Goal: Information Seeking & Learning: Learn about a topic

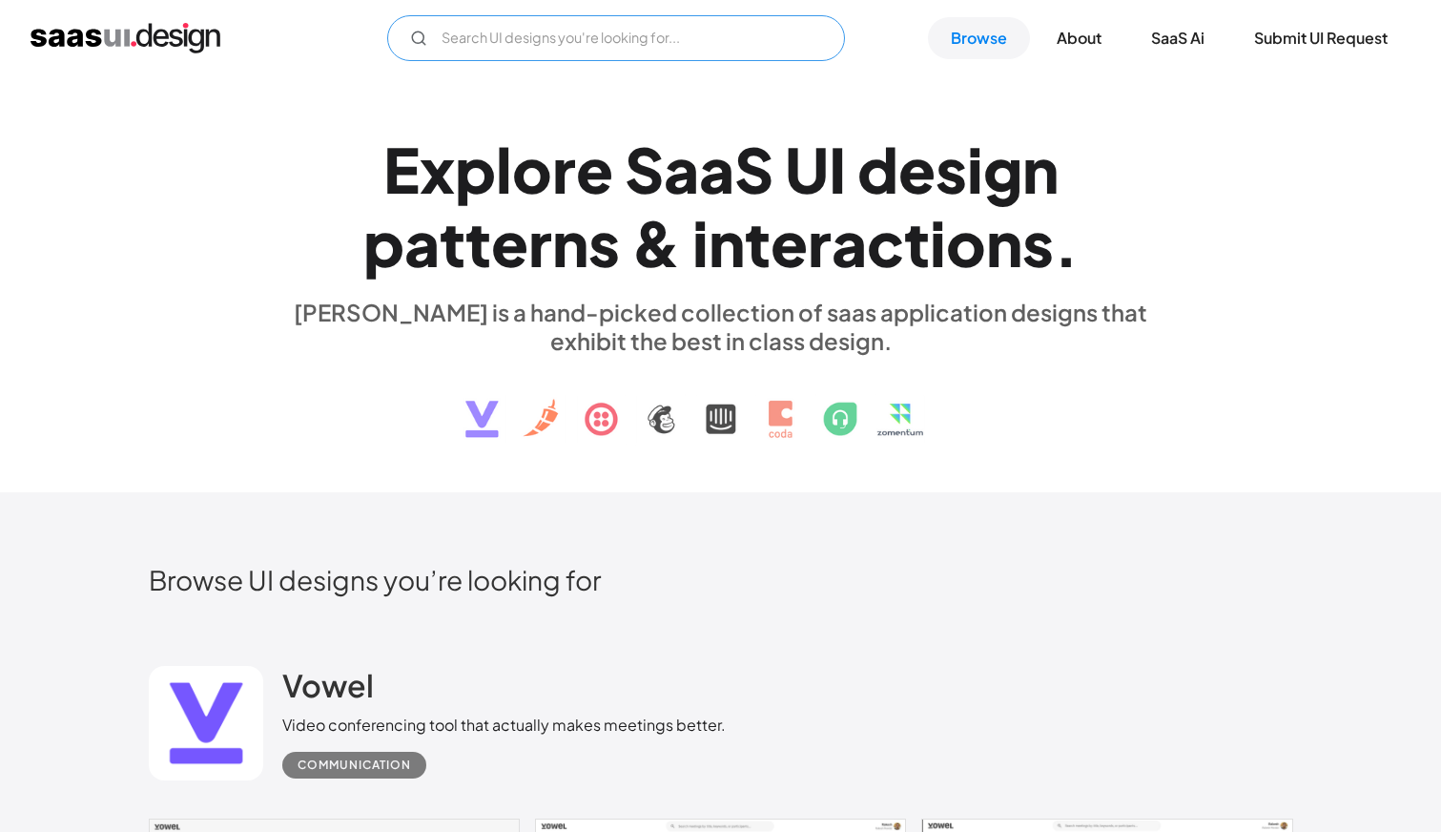
click at [533, 32] on input "Email Form" at bounding box center [616, 38] width 458 height 46
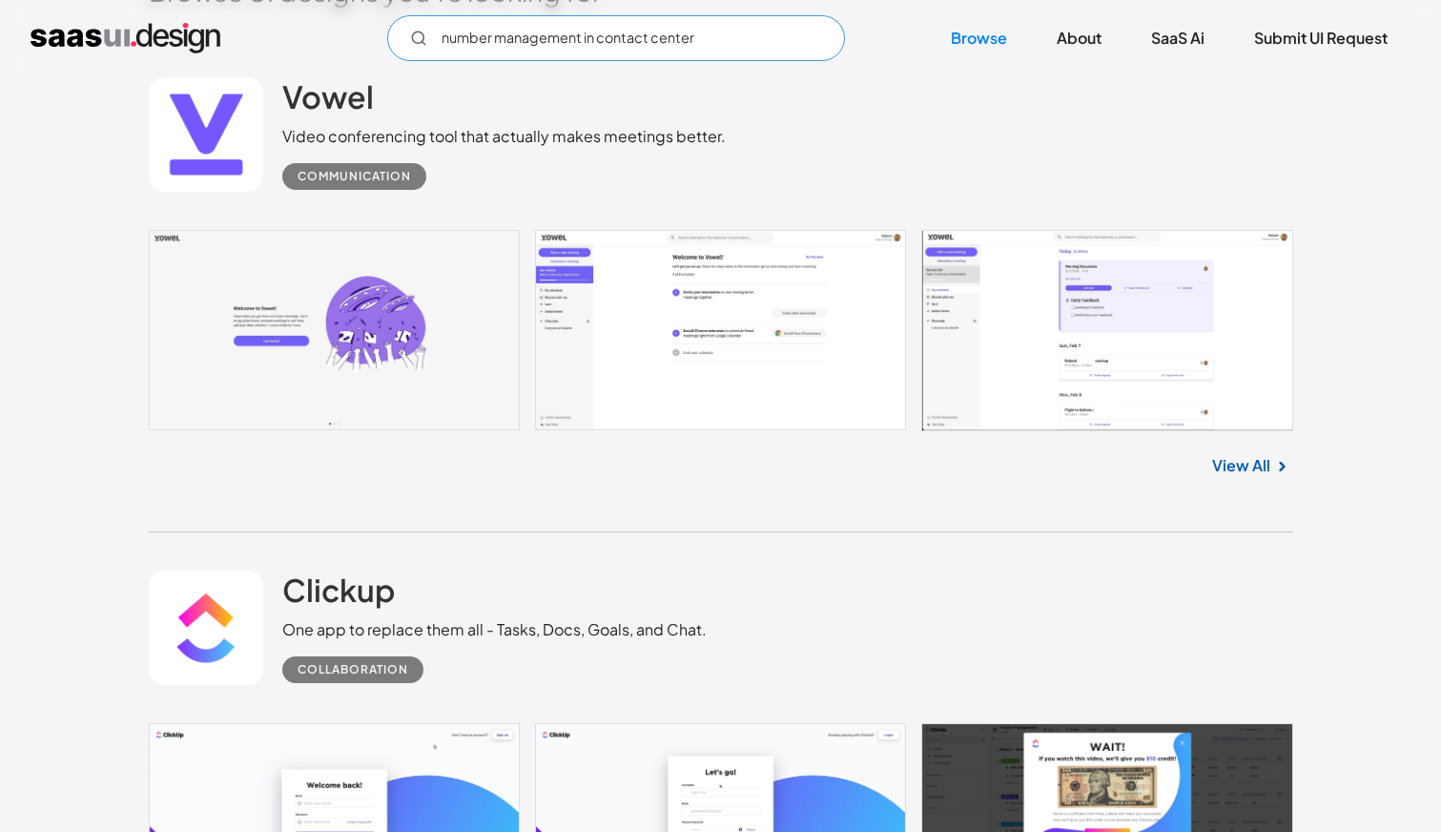
scroll to position [587, 0]
click at [600, 500] on div "Vowel Video conferencing tool that actually makes meetings better. Communicatio…" at bounding box center [721, 287] width 1144 height 494
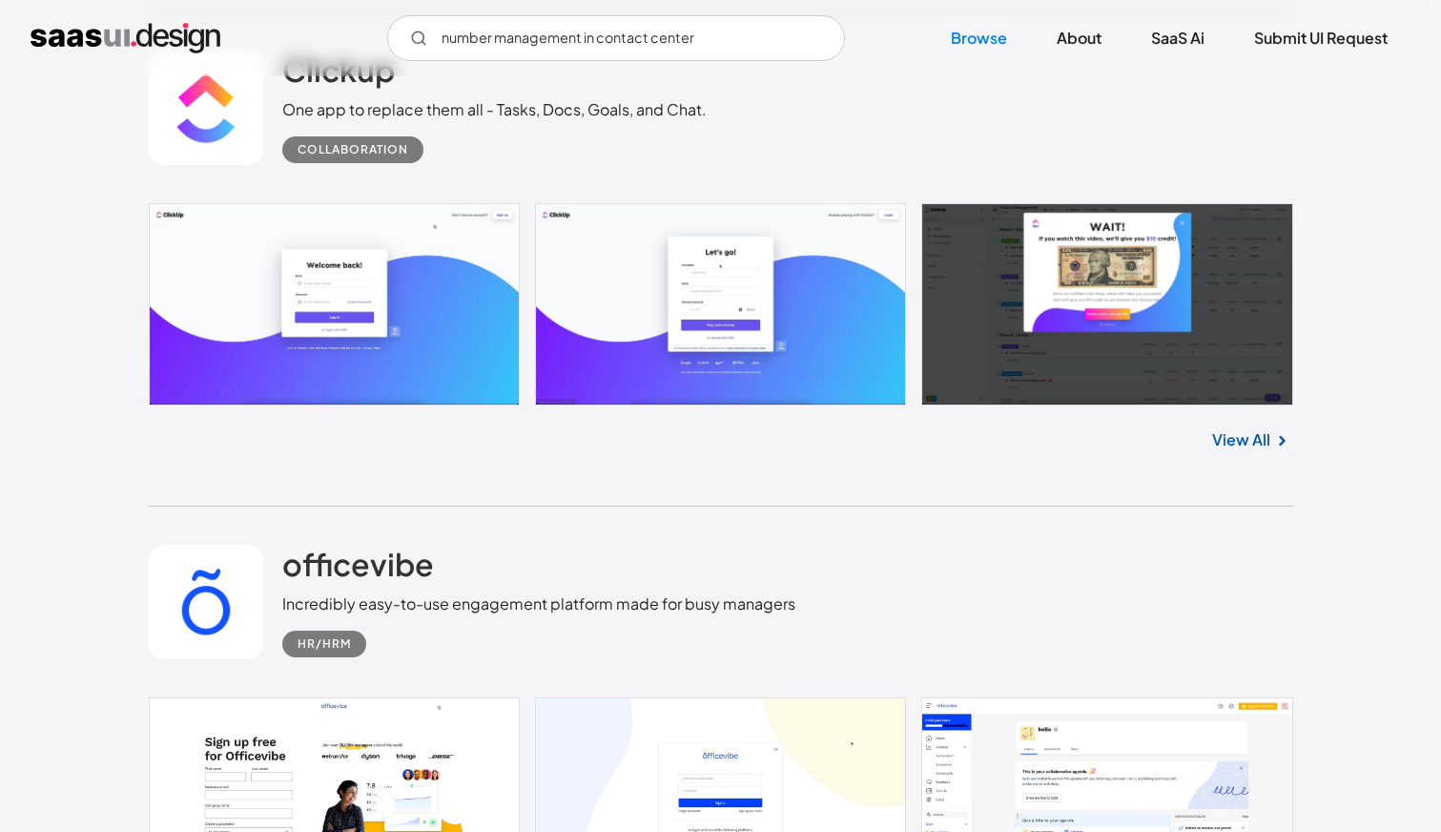
scroll to position [1118, 0]
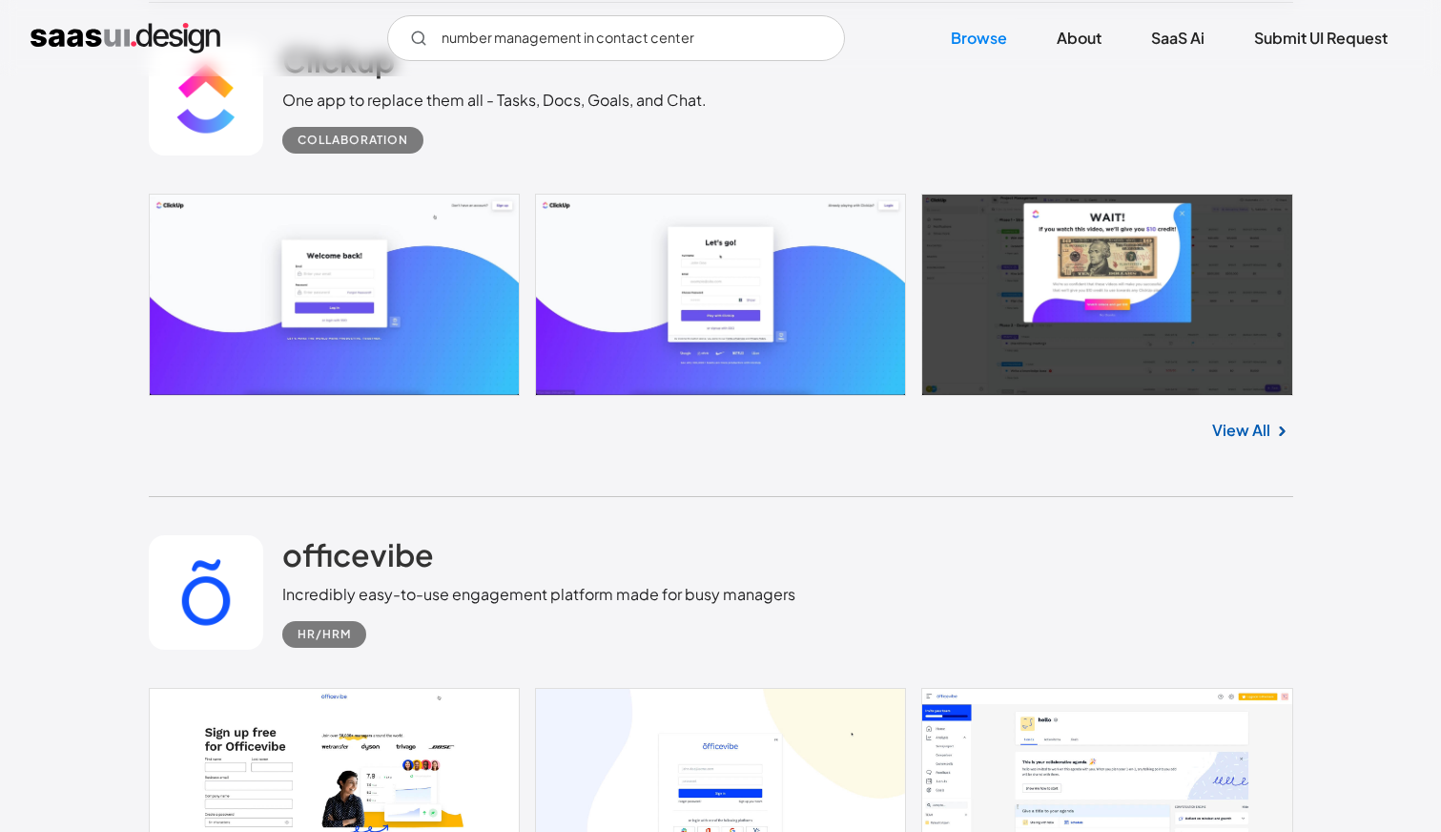
click at [600, 500] on div "officevibe Incredibly easy-to-use engagement platform made for busy managers HR…" at bounding box center [721, 592] width 1144 height 191
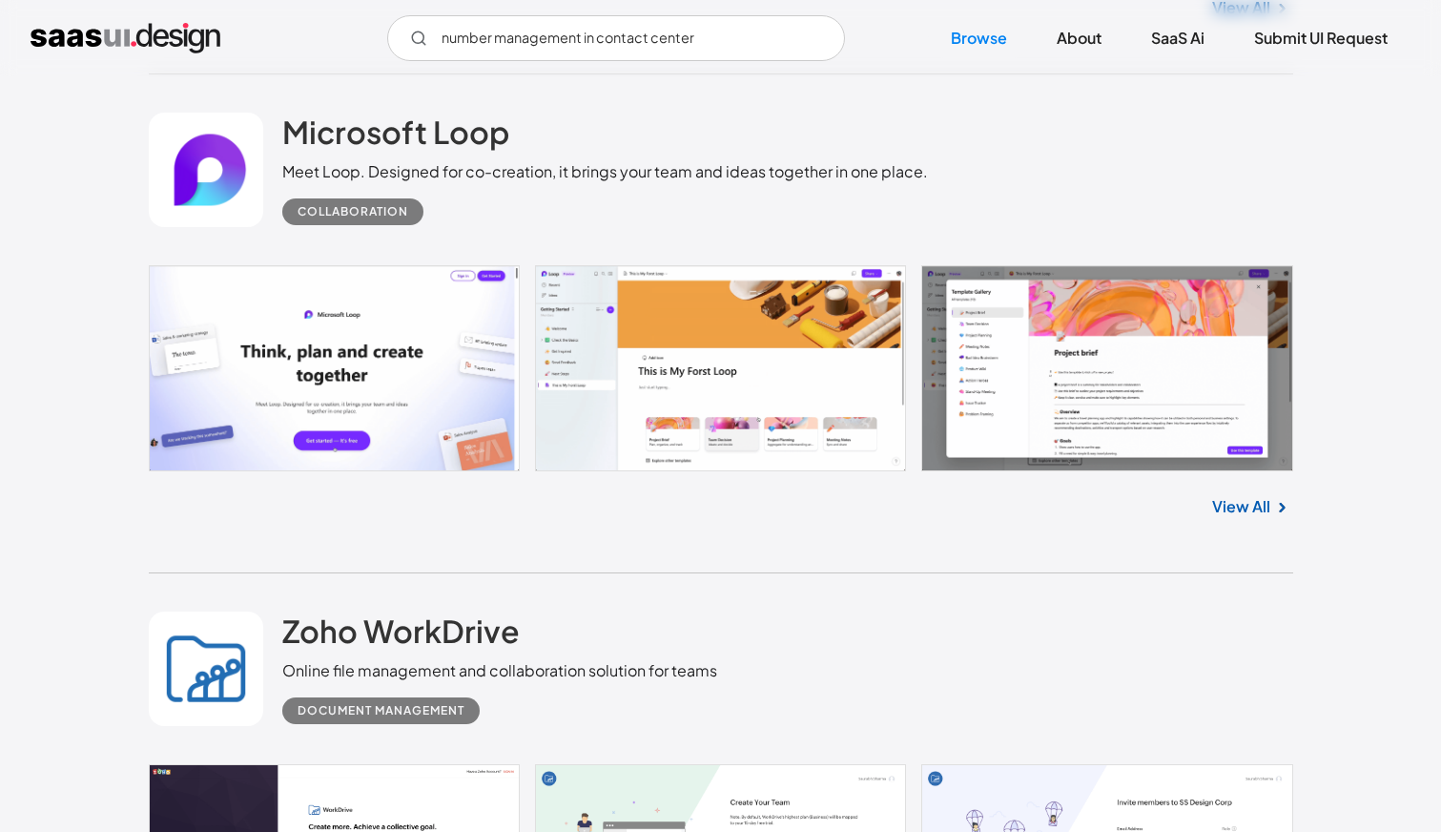
scroll to position [2520, 0]
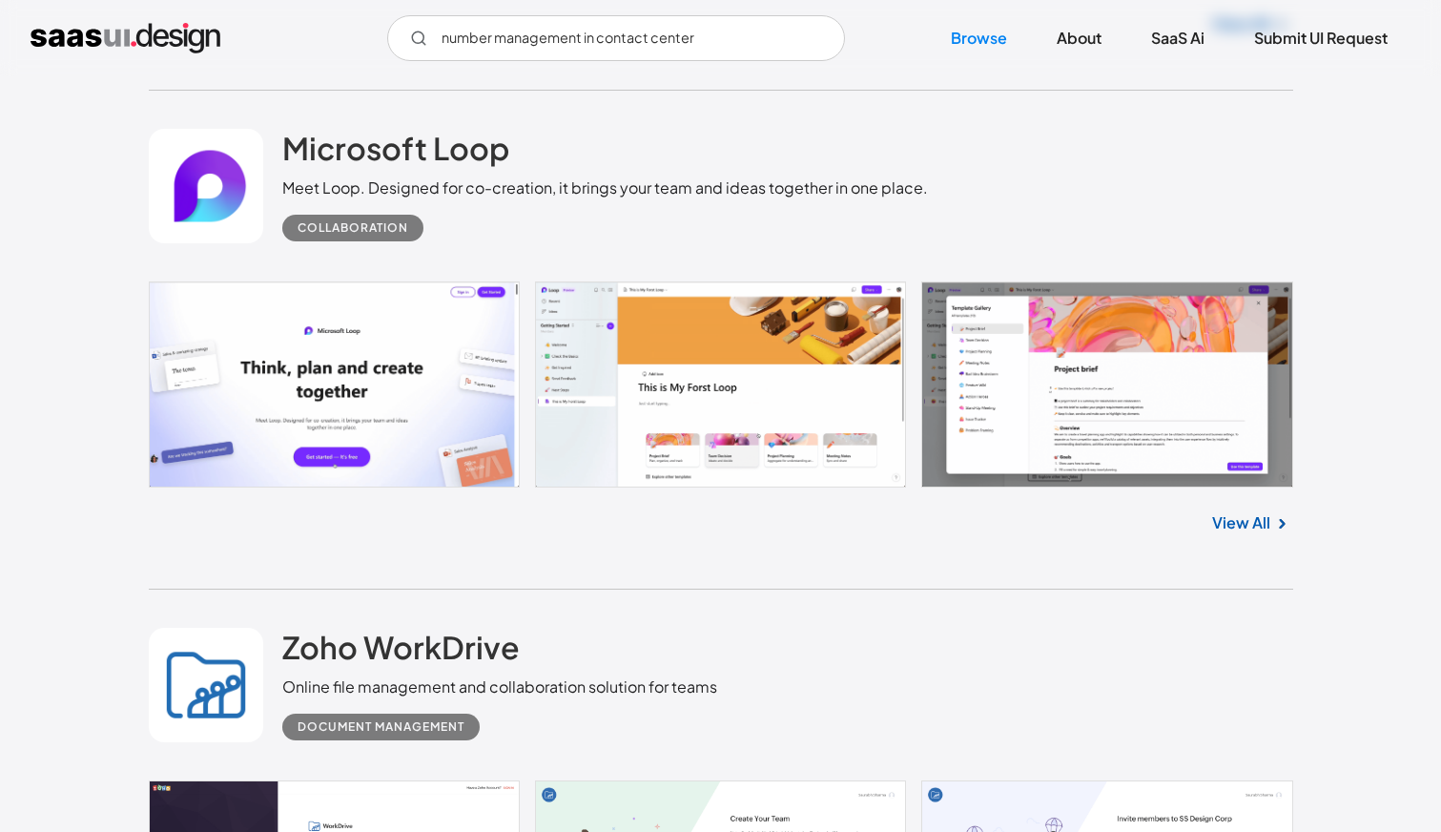
click at [588, 555] on div "Microsoft Loop Meet Loop. Designed for co-creation, it brings your team and ide…" at bounding box center [721, 340] width 1144 height 499
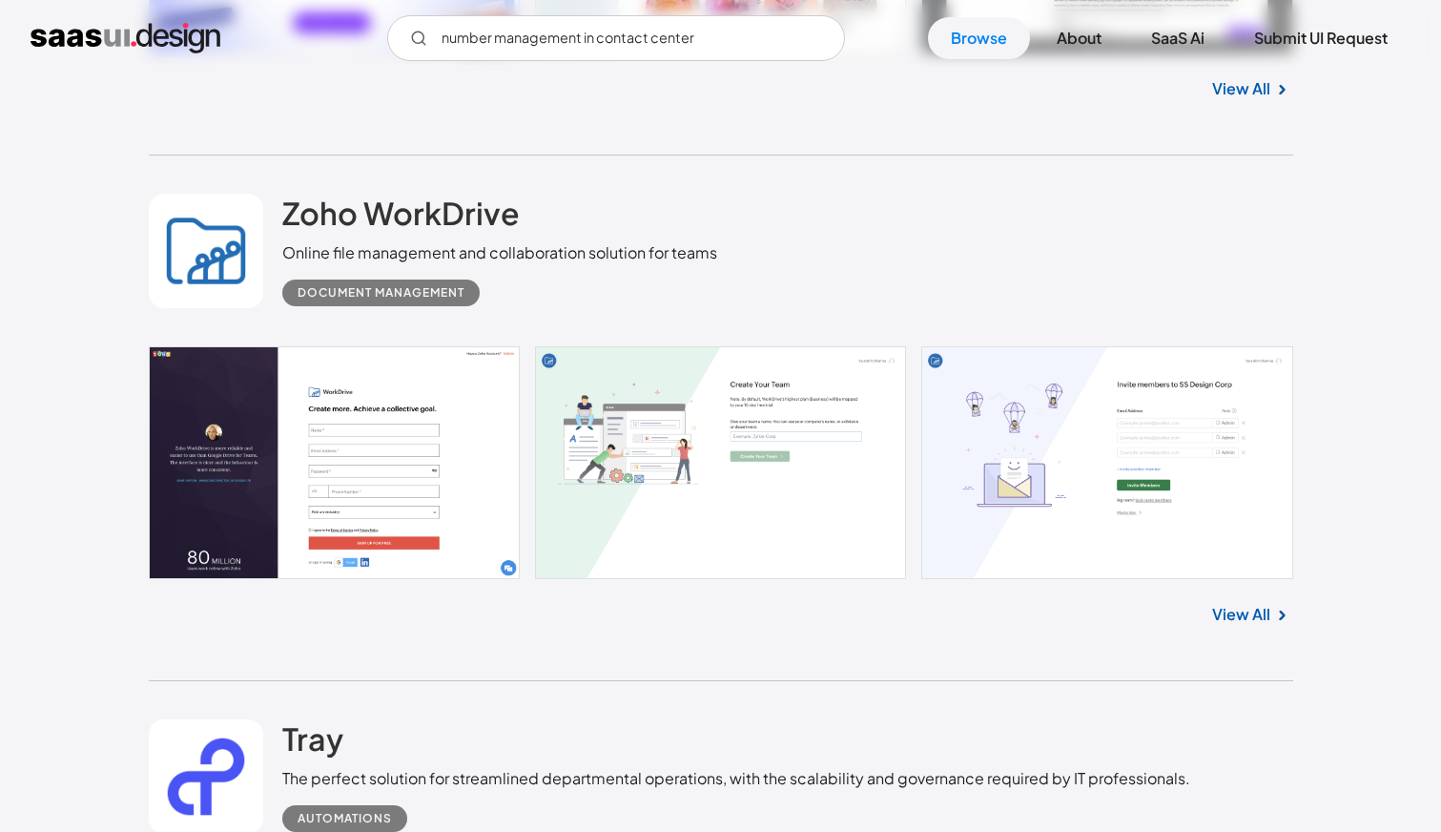
scroll to position [2961, 0]
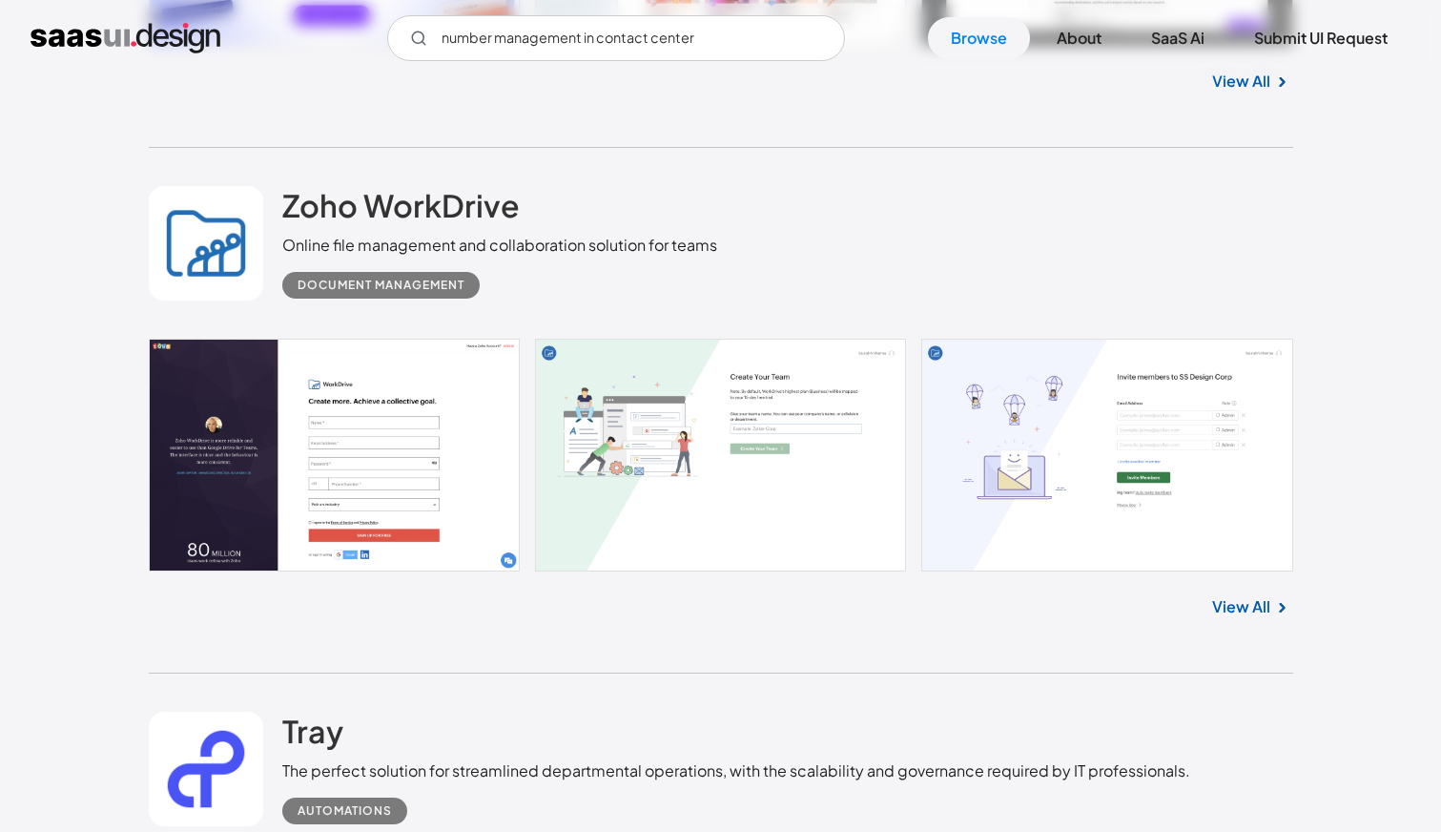
click at [580, 642] on div "Zoho WorkDrive Online file management and collaboration solution for teams Docu…" at bounding box center [721, 411] width 1144 height 526
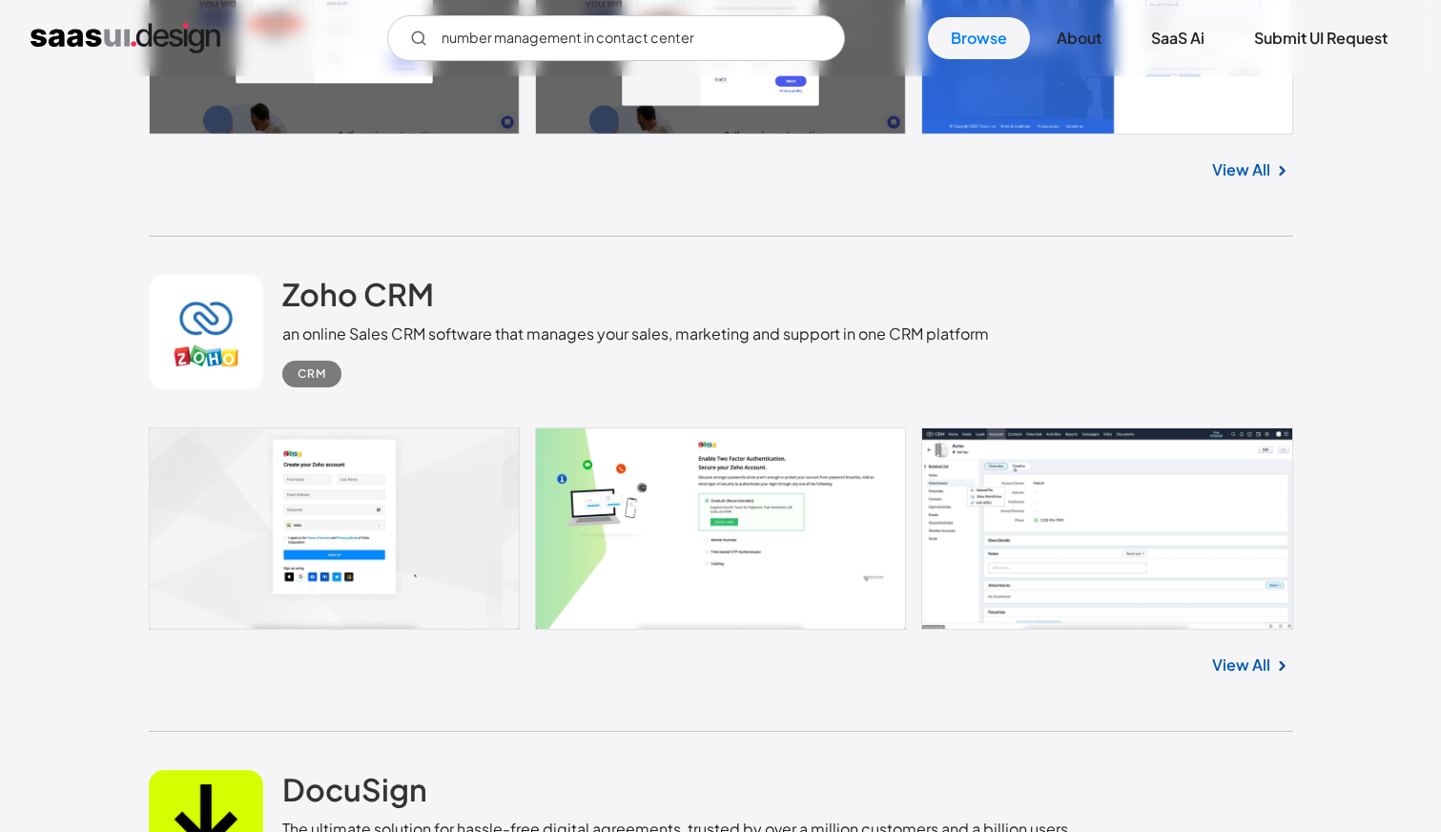
scroll to position [3925, 0]
click at [363, 294] on h2 "Zoho CRM" at bounding box center [358, 293] width 152 height 38
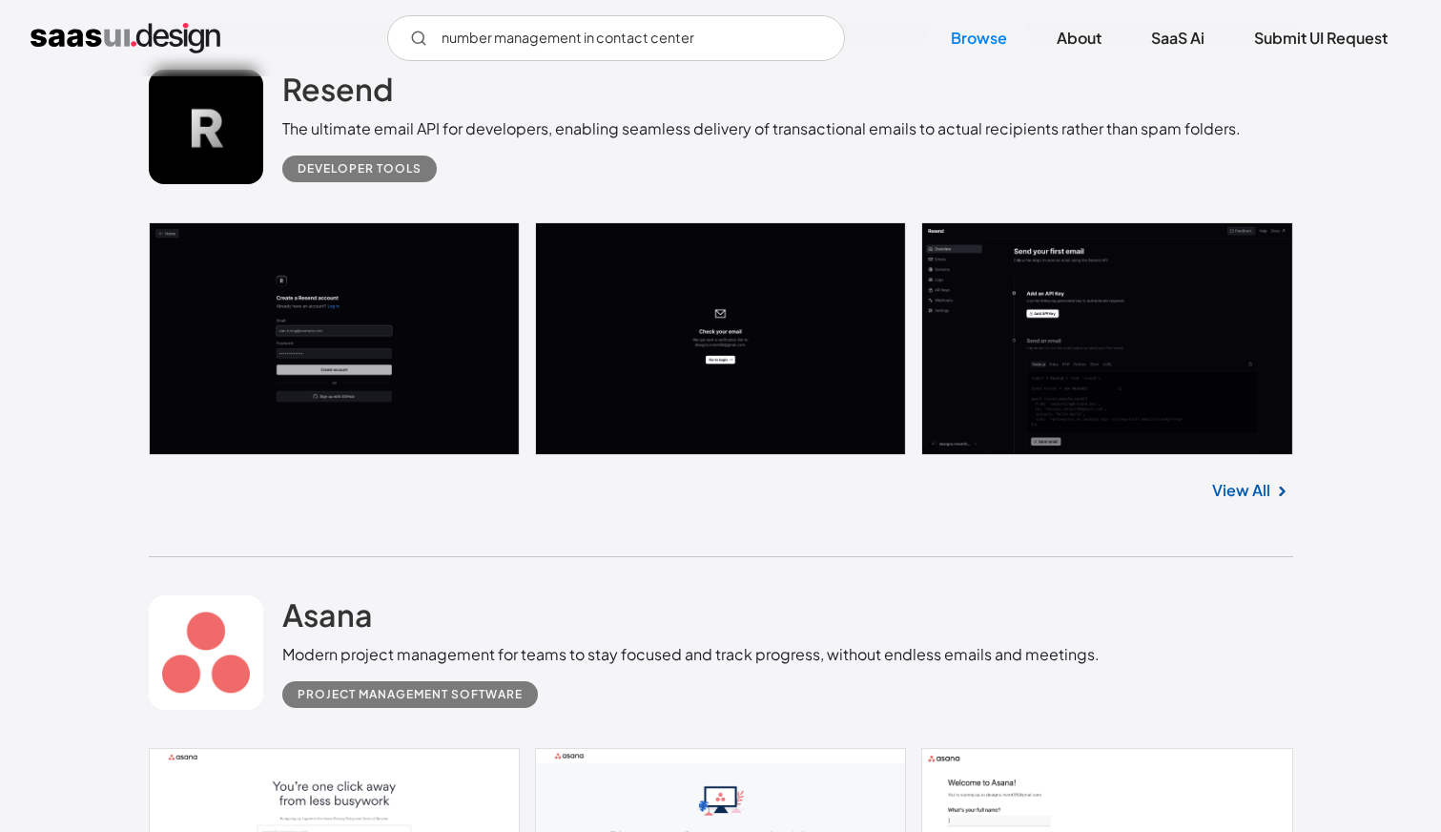
scroll to position [7201, 0]
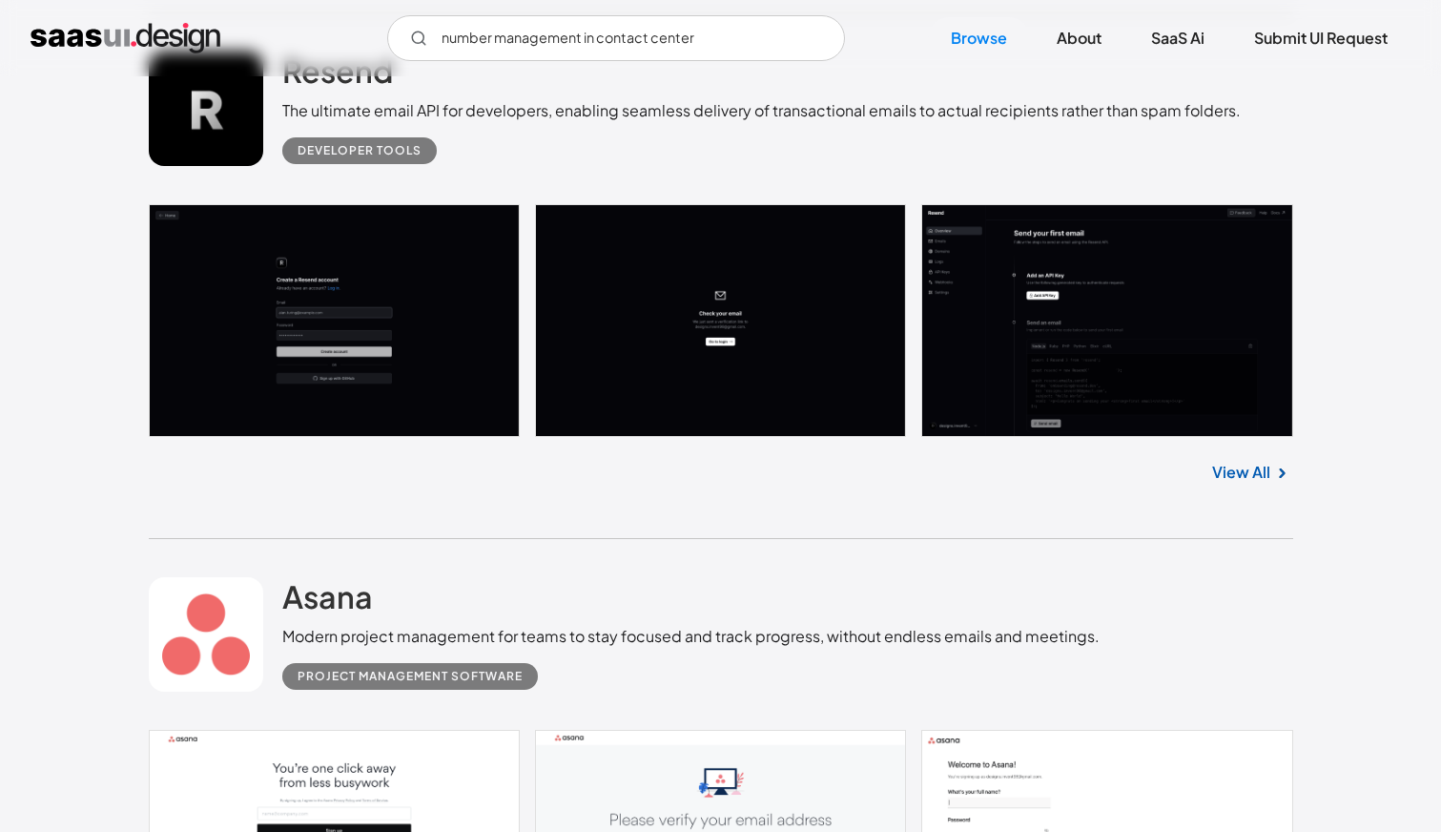
click at [1260, 635] on div "Asana Modern project management for teams to stay focused and track progress, w…" at bounding box center [721, 634] width 1144 height 191
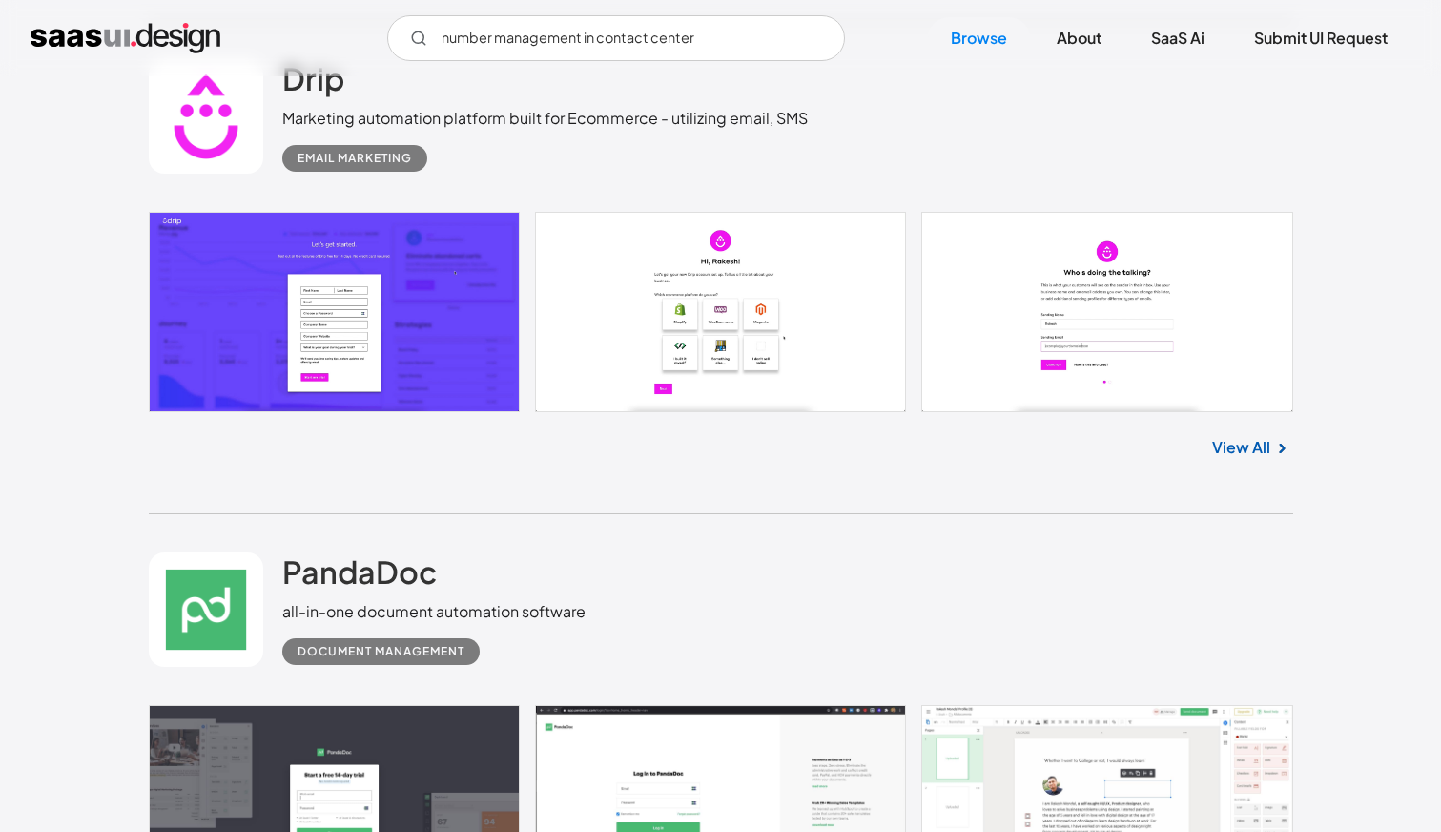
scroll to position [8245, 0]
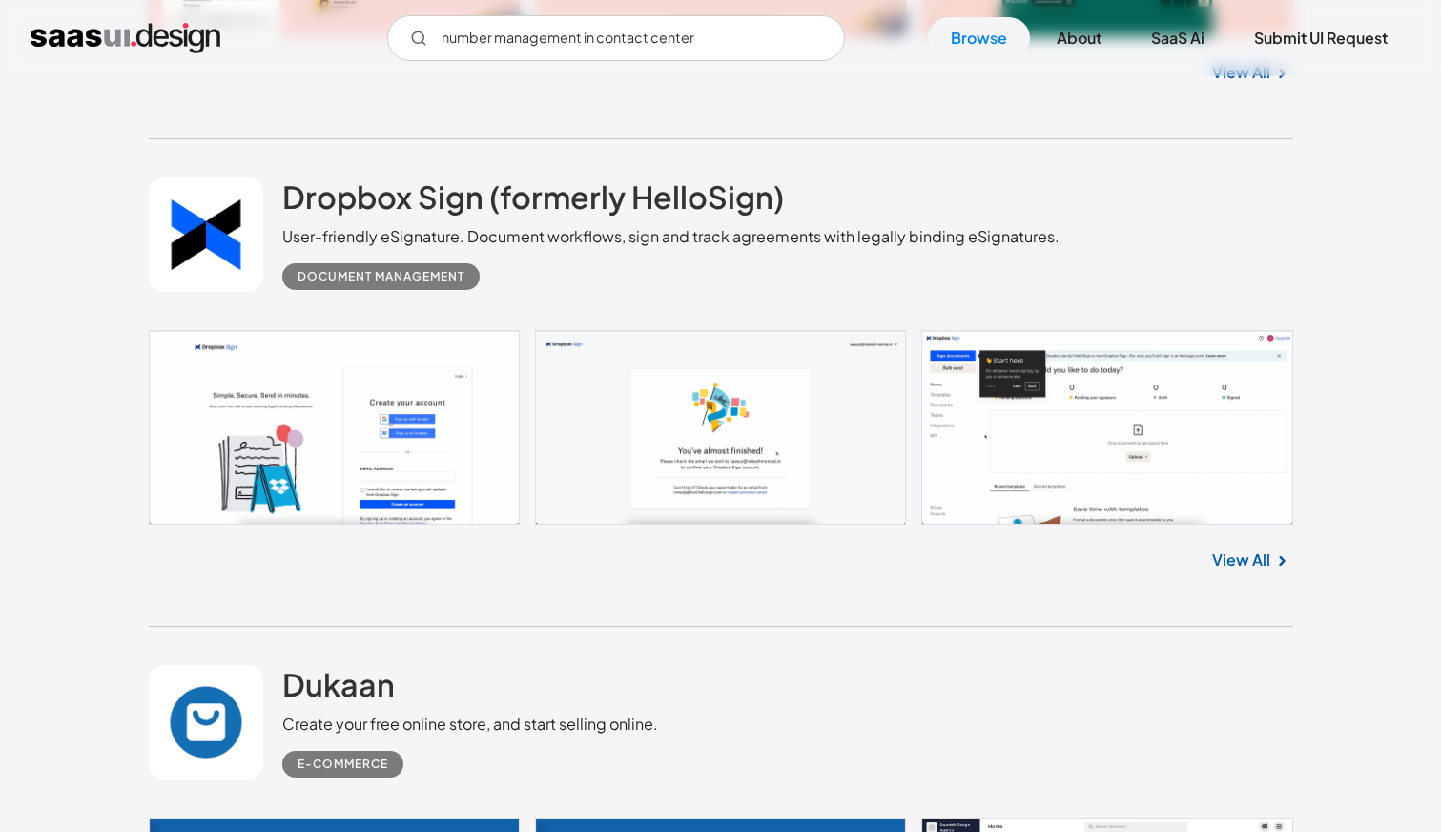
click at [1261, 627] on div "Dropbox Sign (formerly HelloSign) User-friendly eSignature. Document workflows,…" at bounding box center [721, 382] width 1144 height 487
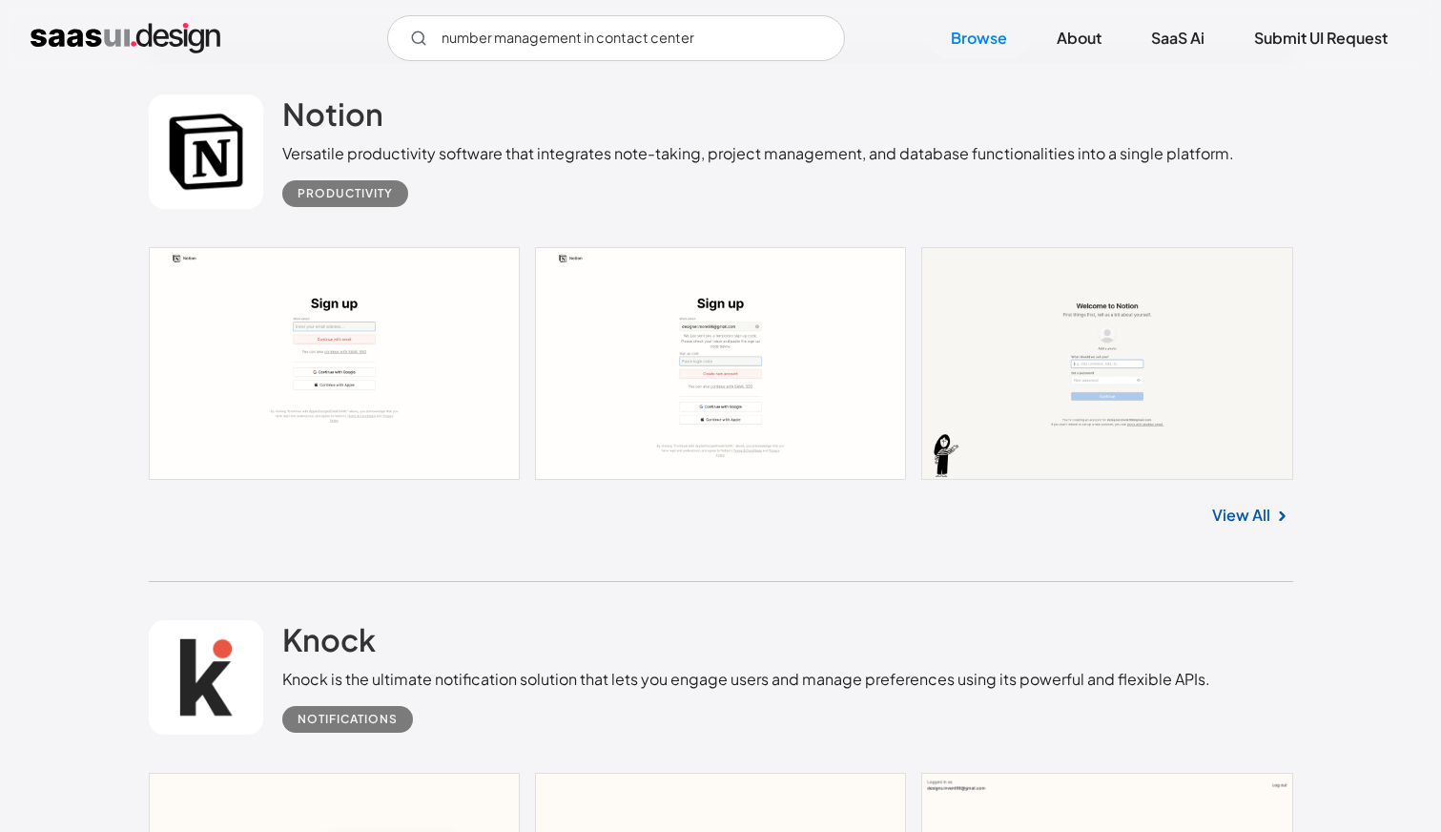
scroll to position [11196, 0]
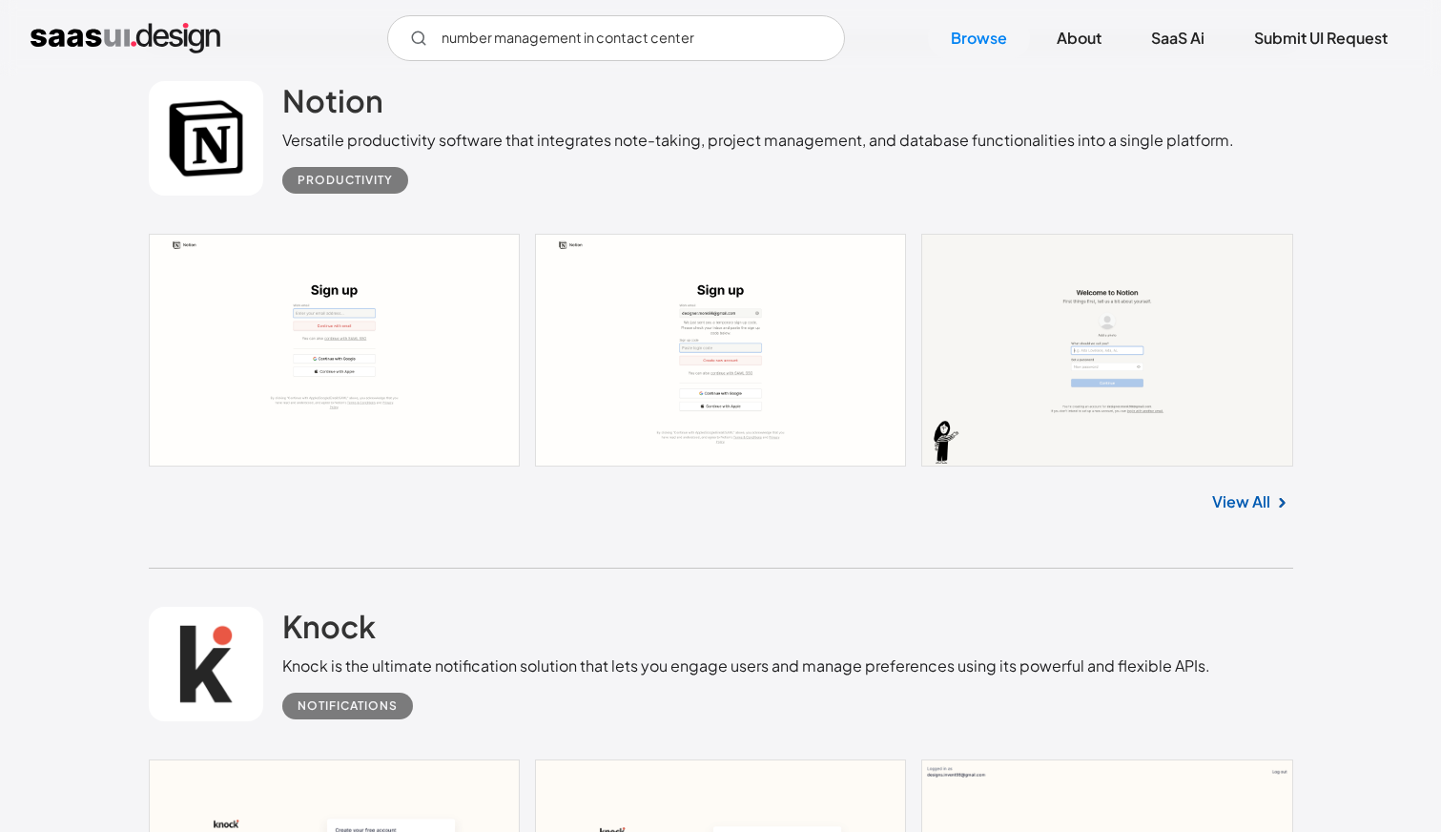
click at [1265, 603] on div "Knock Knock is the ultimate notification solution that lets you engage users an…" at bounding box center [721, 663] width 1144 height 191
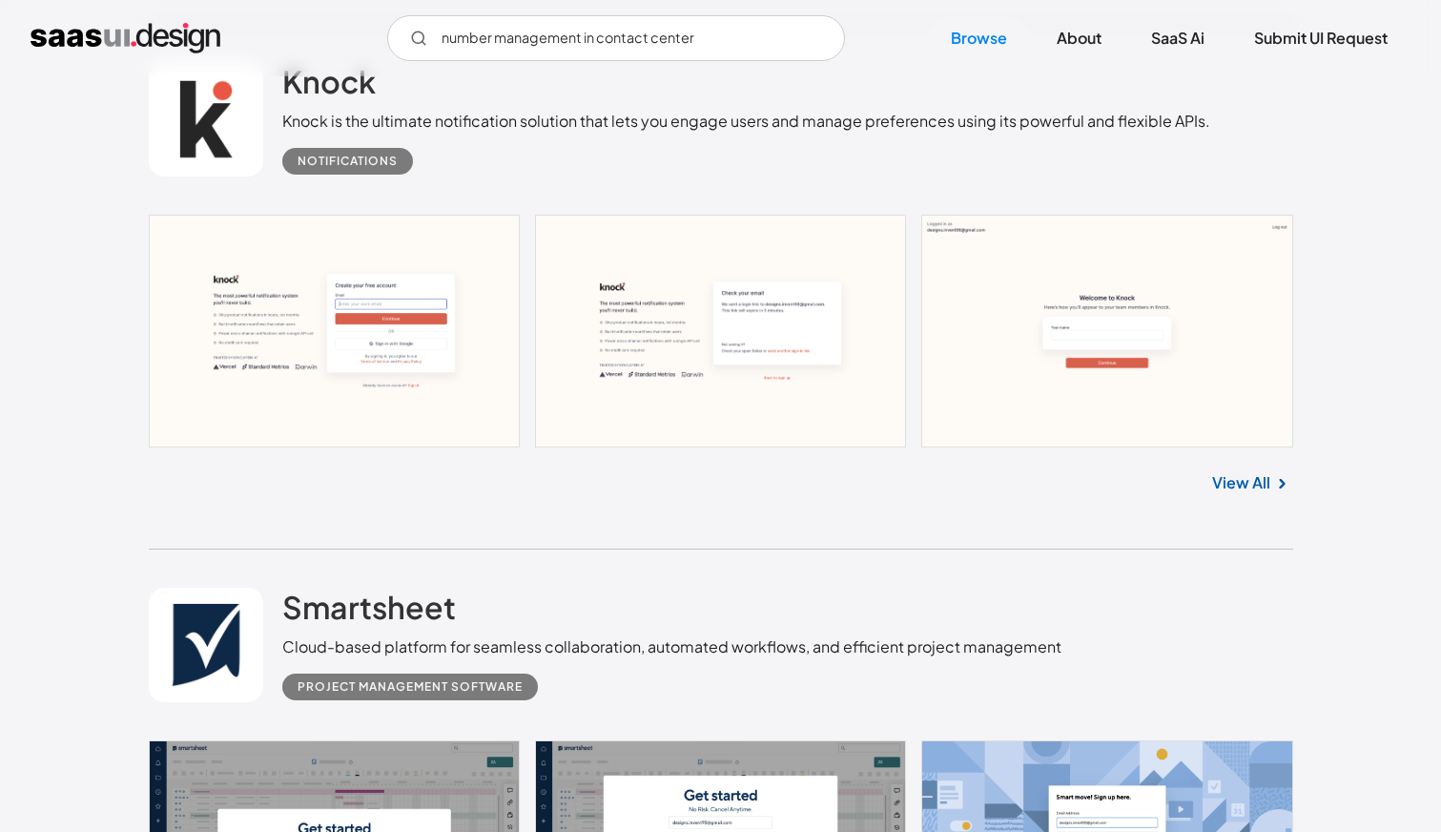
click at [1265, 599] on div "Smartsheet Cloud-based platform for seamless collaboration, automated workflows…" at bounding box center [721, 644] width 1144 height 191
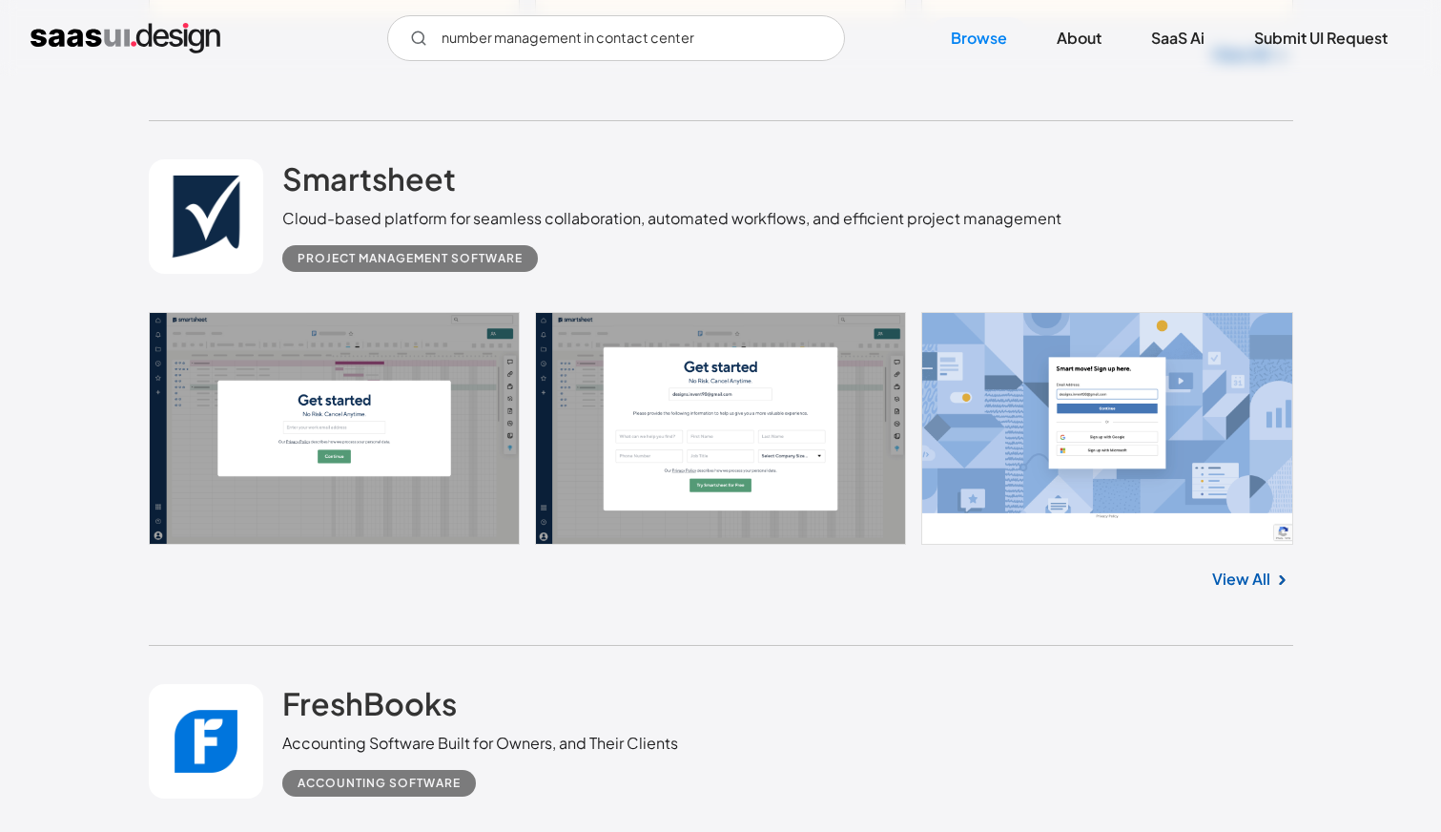
scroll to position [12170, 0]
click at [1265, 589] on link "View All" at bounding box center [1241, 578] width 58 height 23
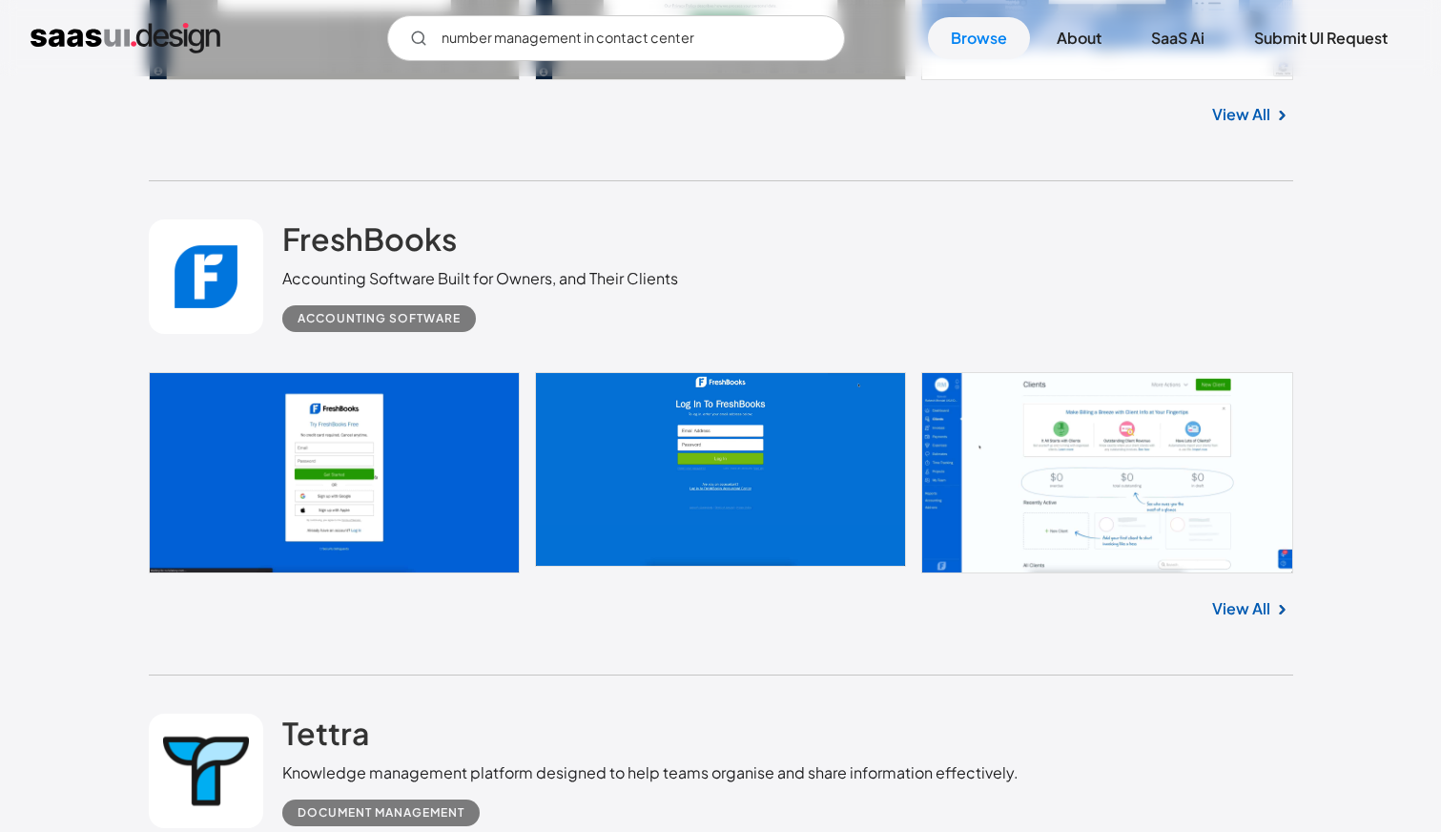
scroll to position [12642, 0]
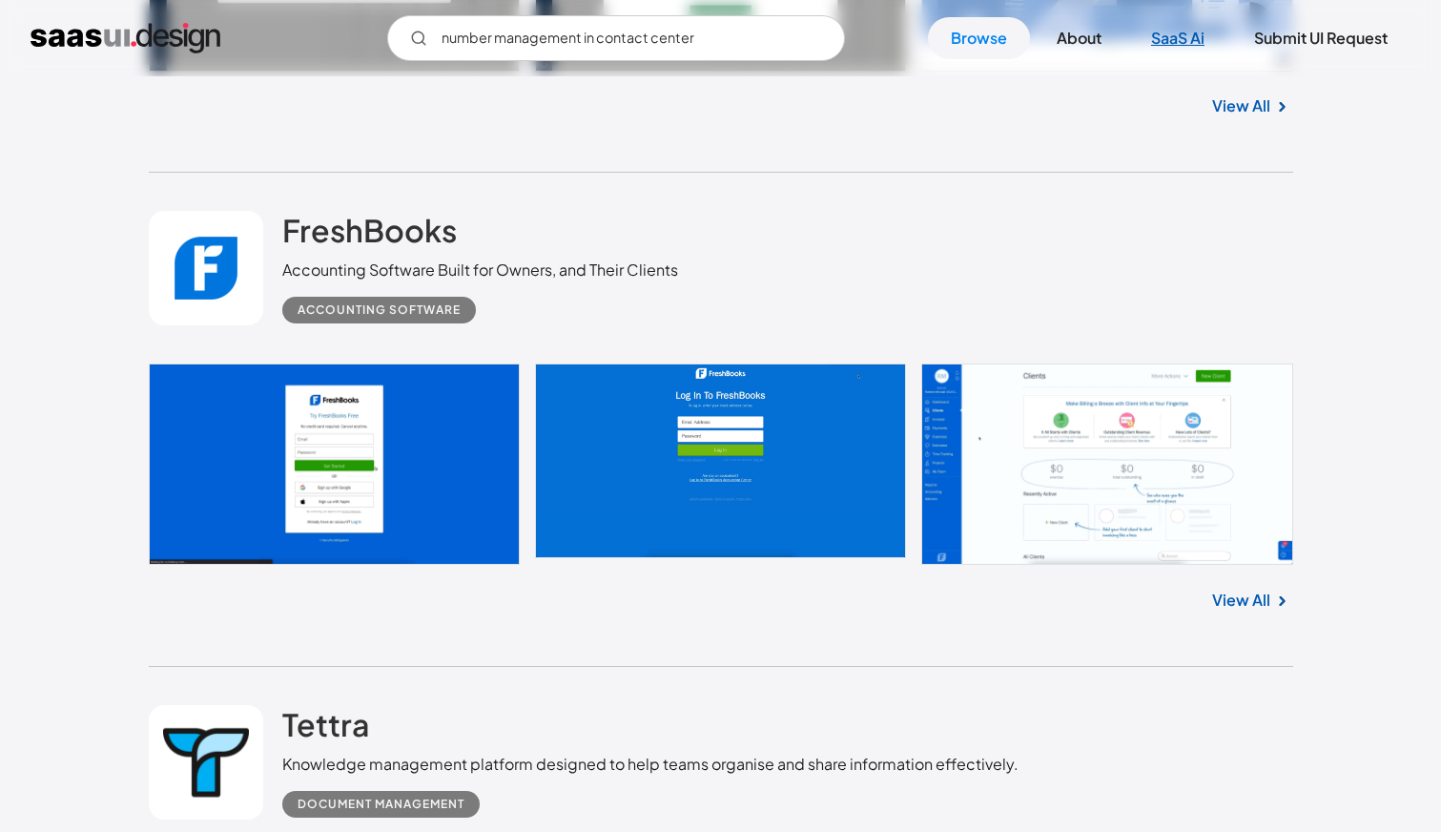
click at [1205, 41] on link "SaaS Ai" at bounding box center [1177, 38] width 99 height 42
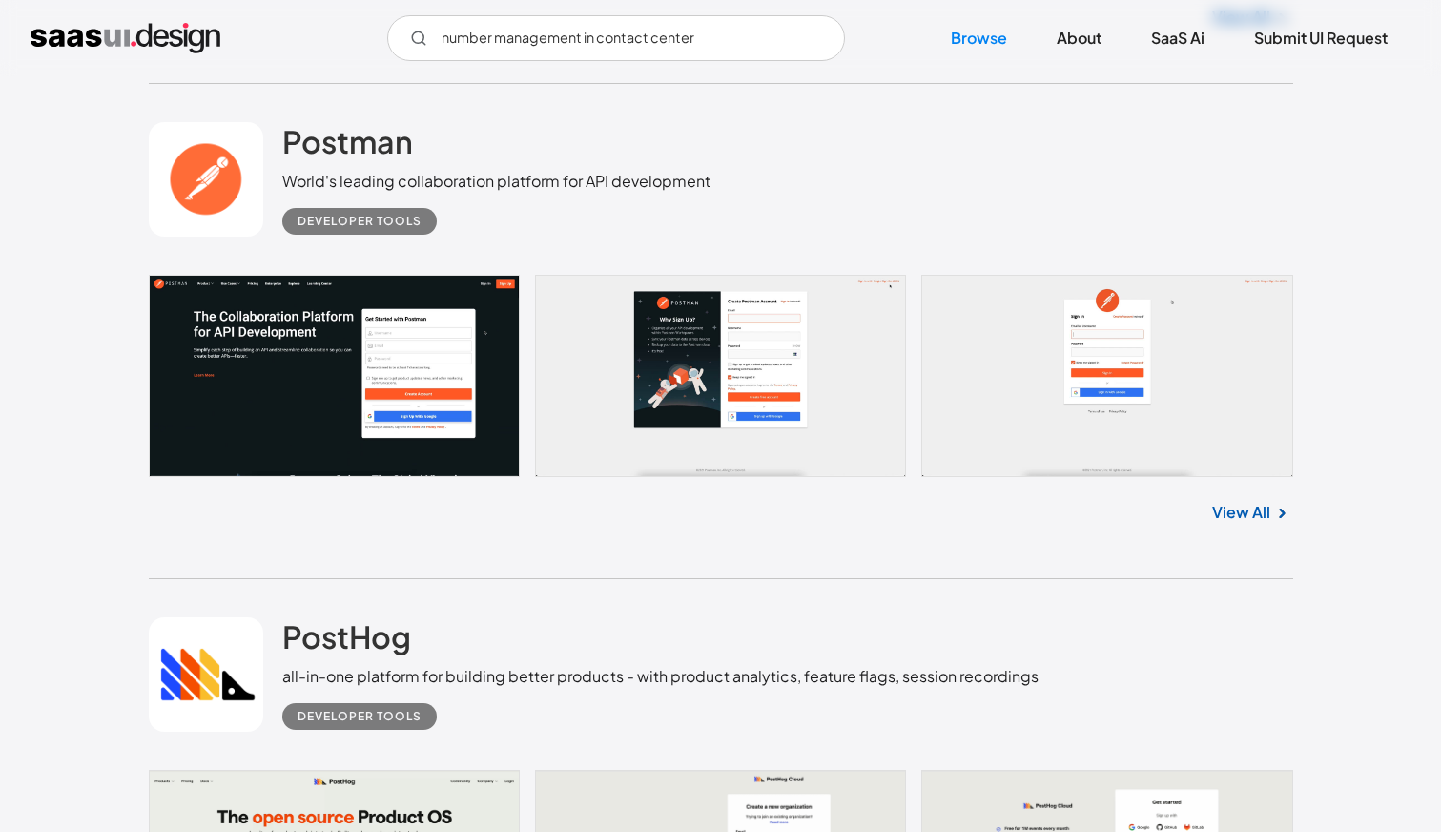
scroll to position [13744, 0]
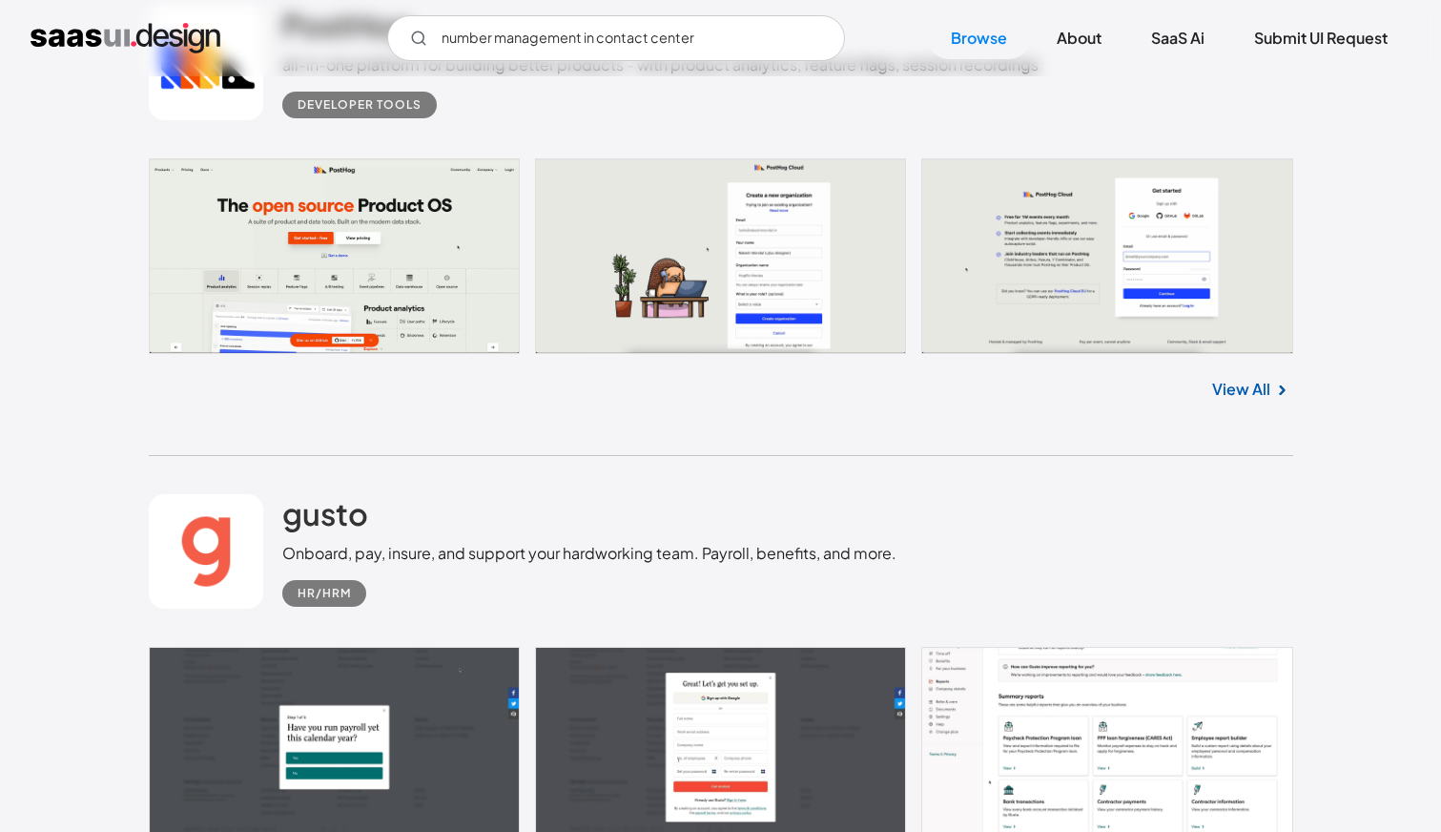
scroll to position [14363, 0]
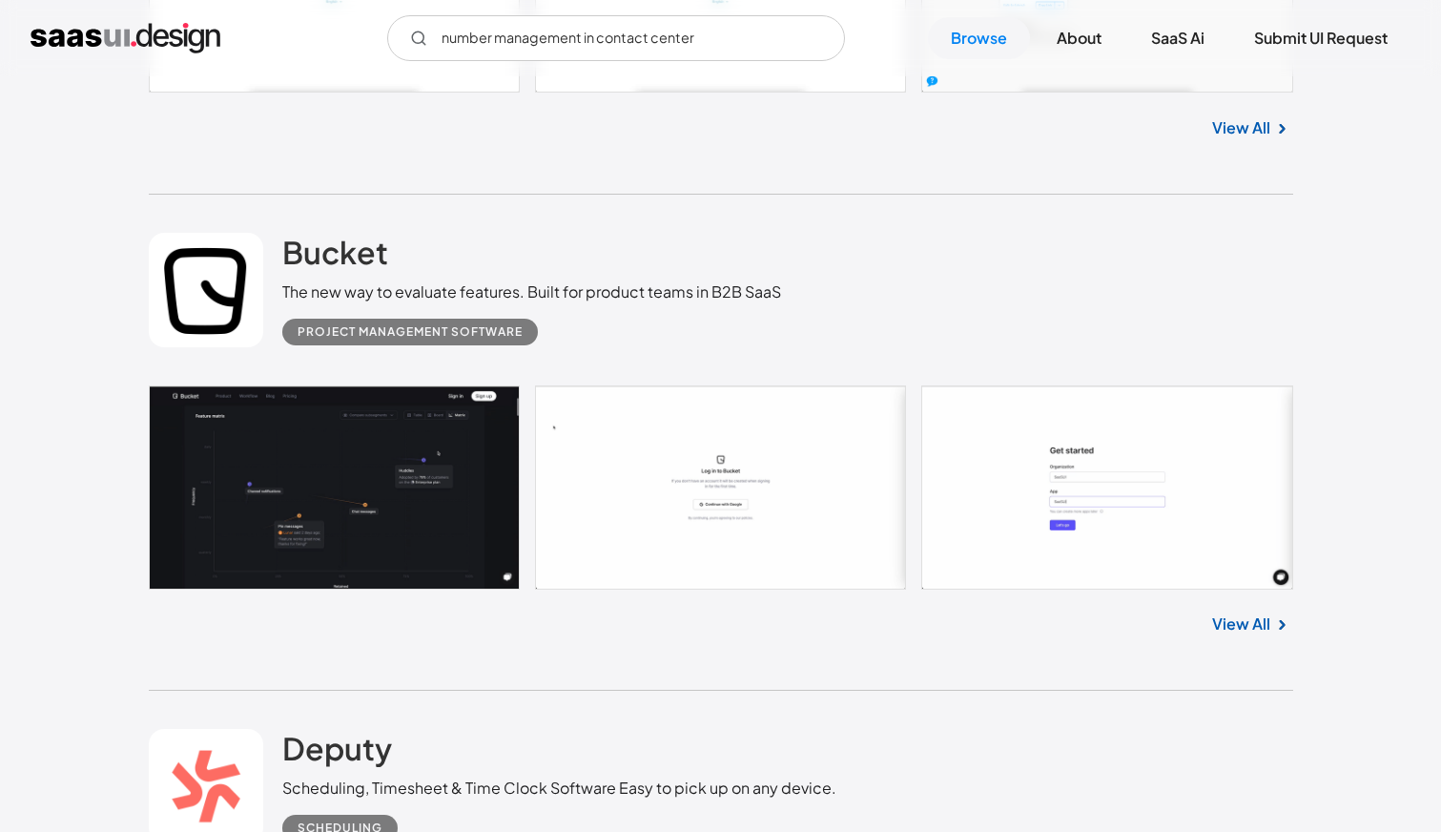
scroll to position [18293, 0]
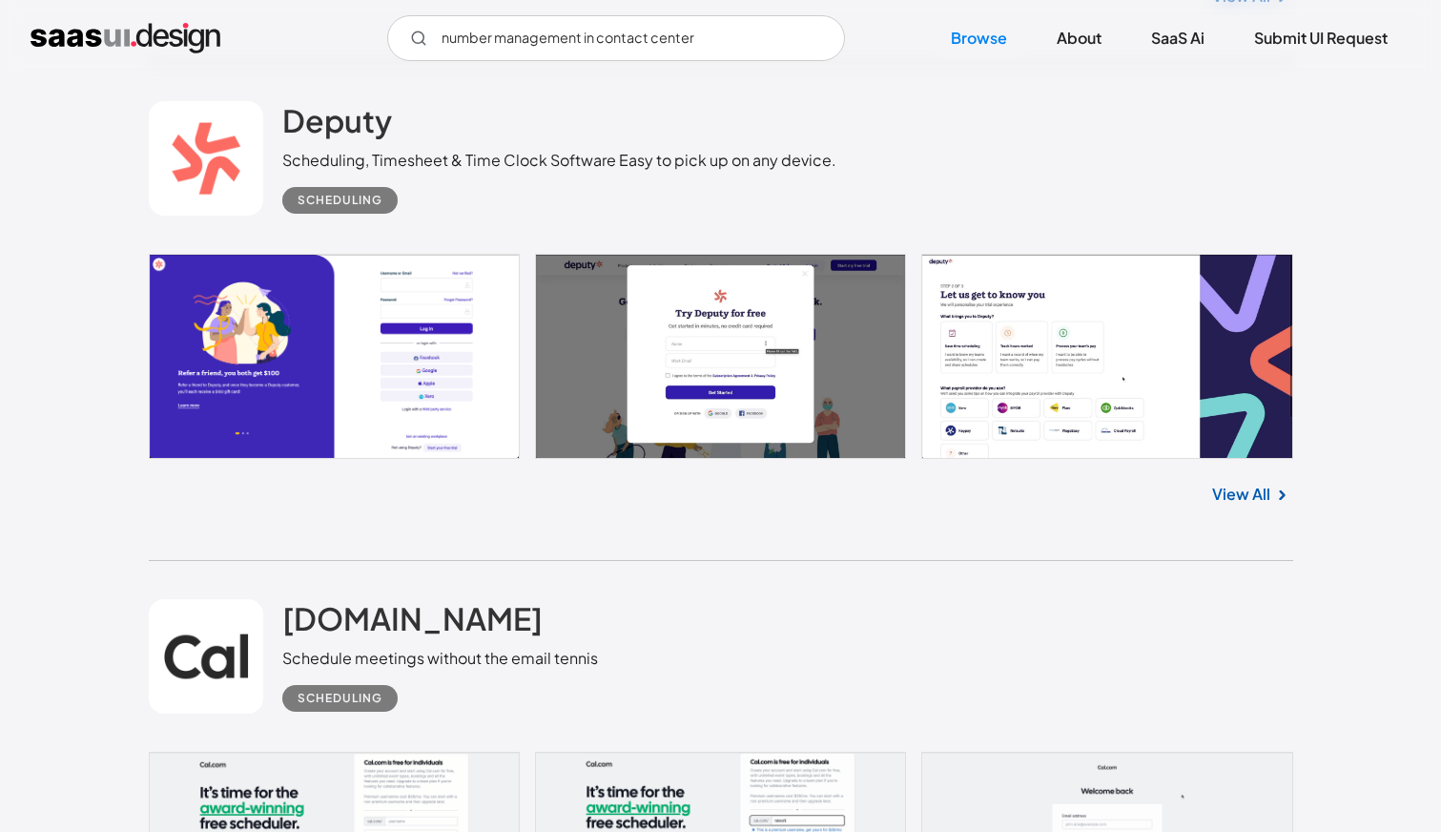
scroll to position [18838, 0]
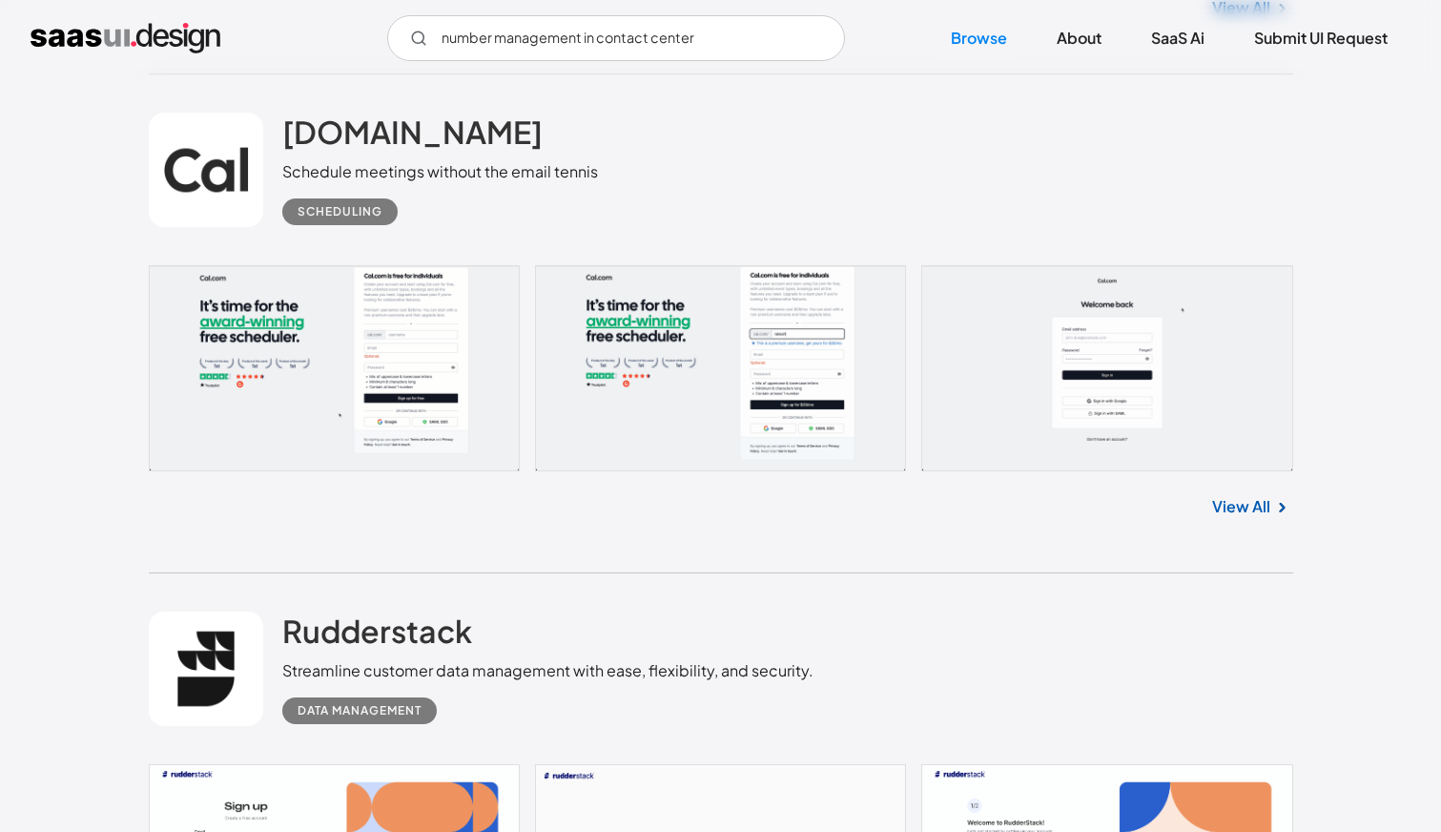
scroll to position [19357, 0]
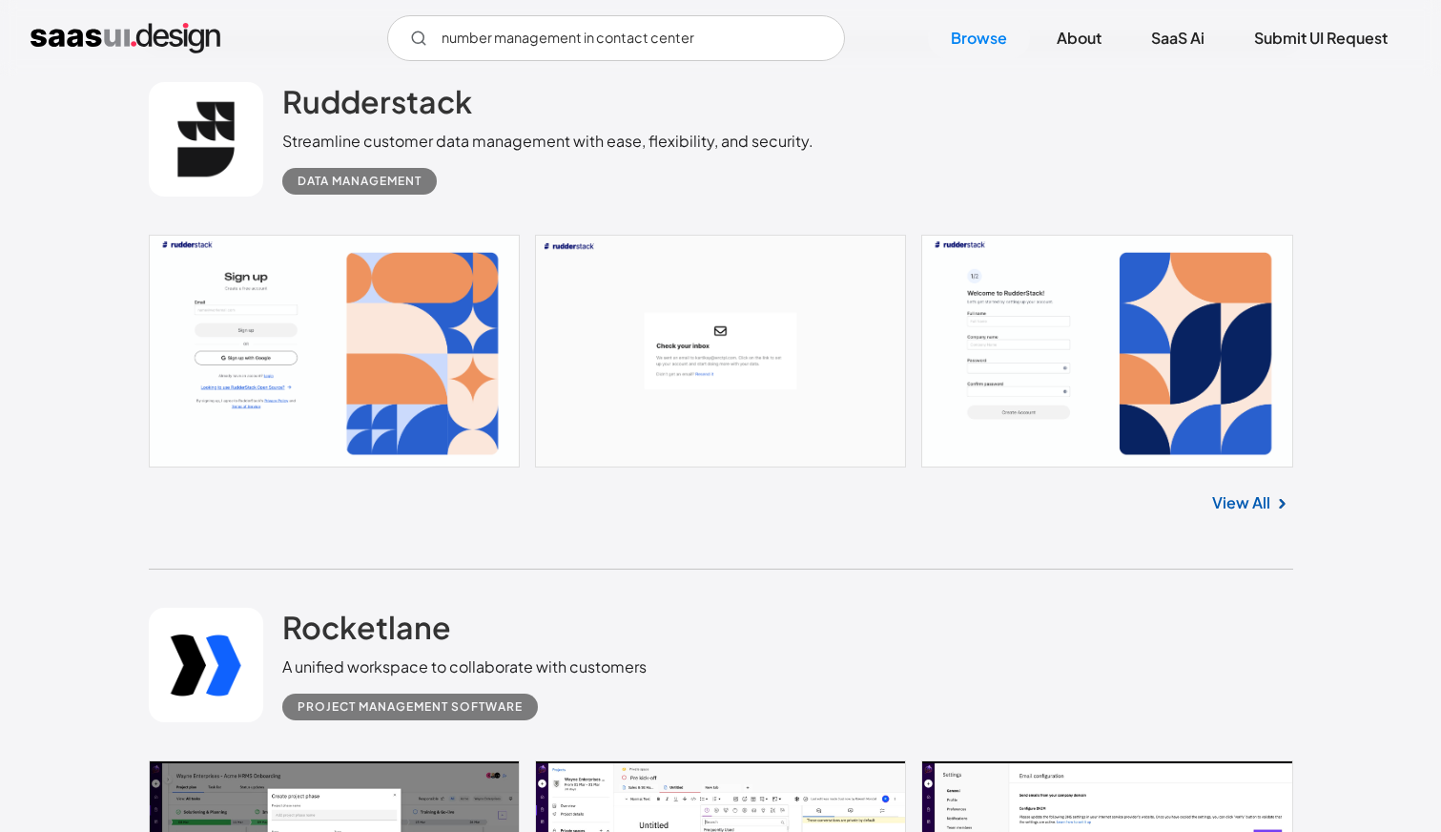
scroll to position [19847, 0]
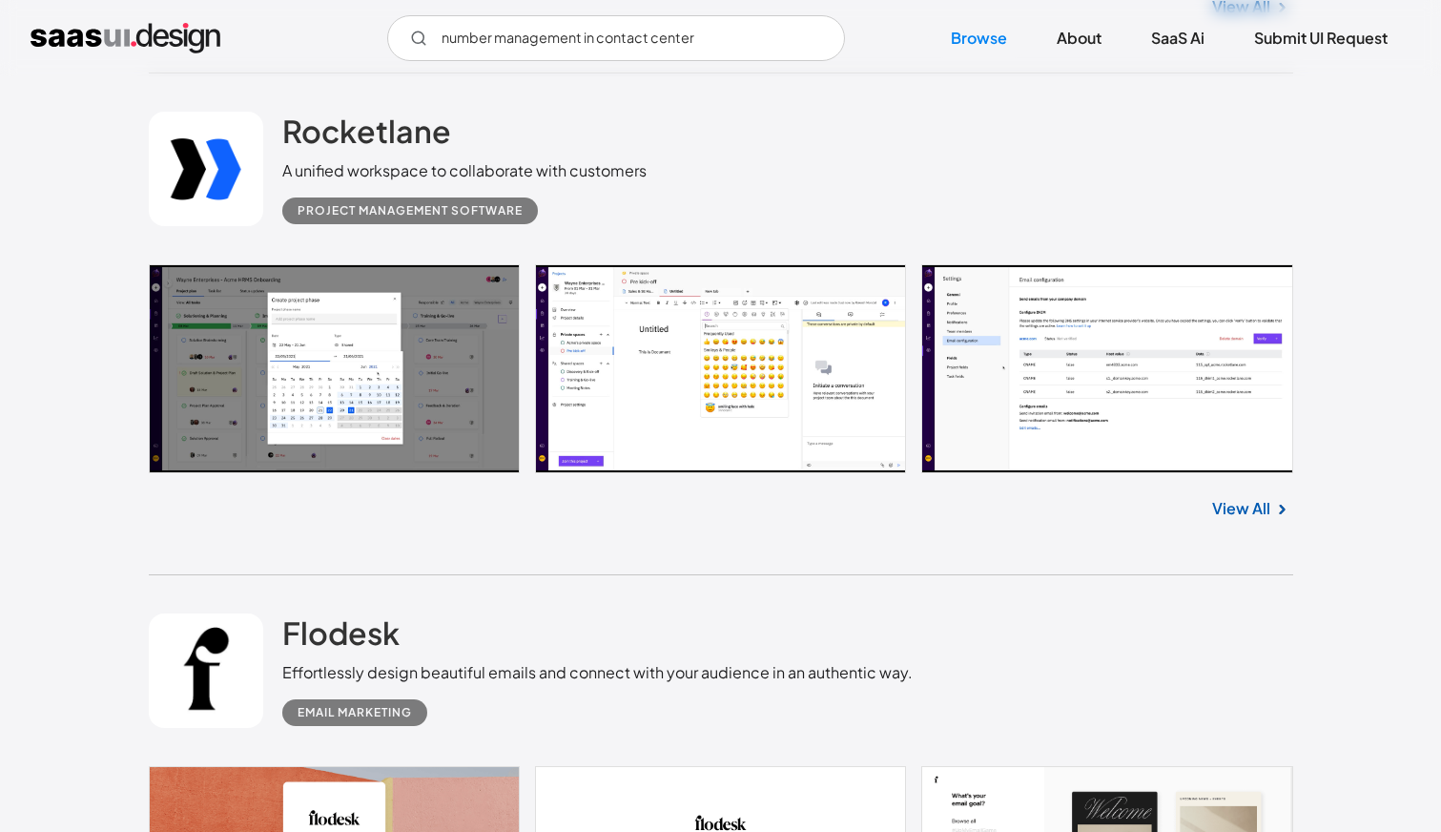
scroll to position [20458, 0]
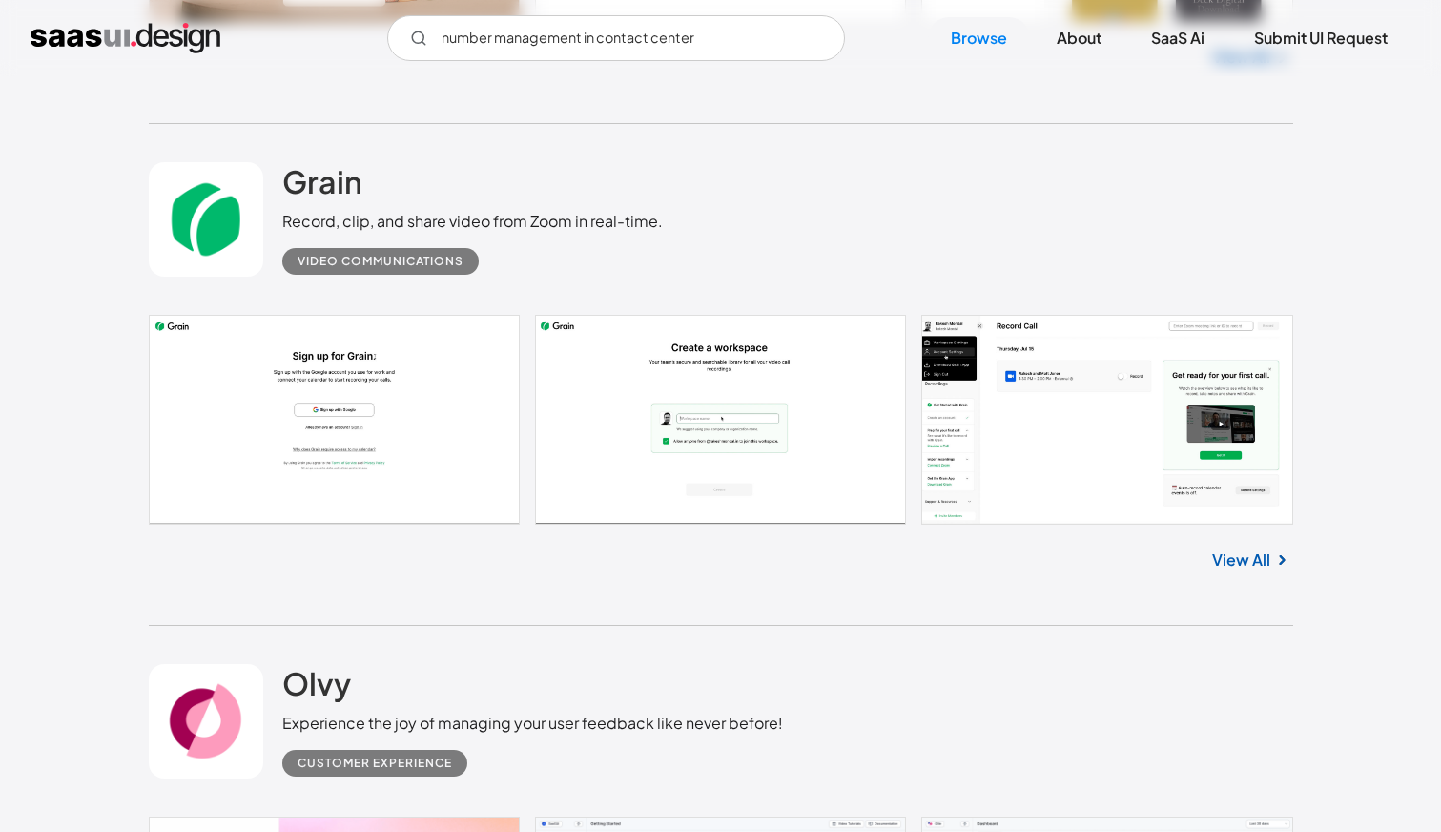
scroll to position [21362, 0]
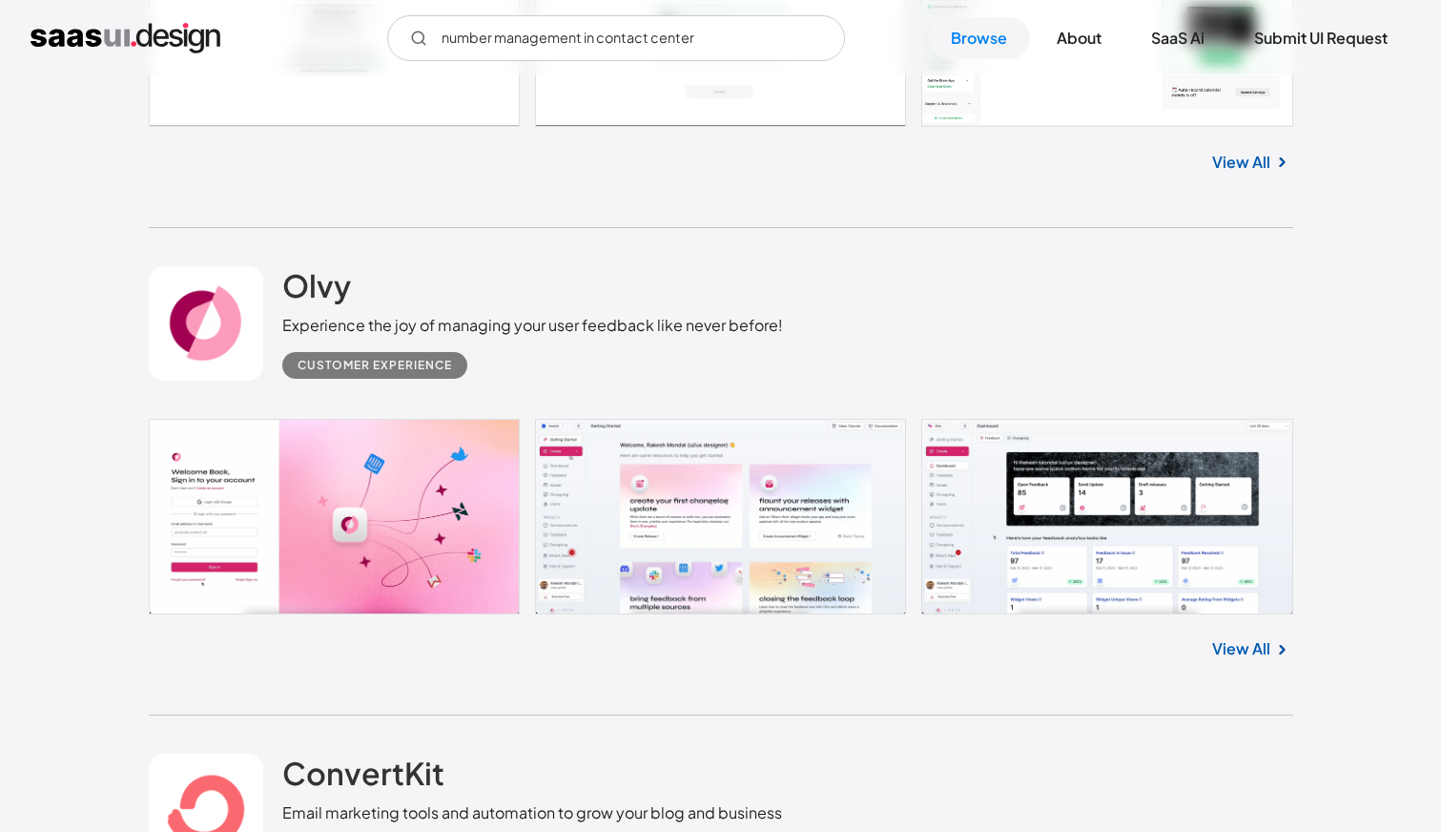
scroll to position [21739, 0]
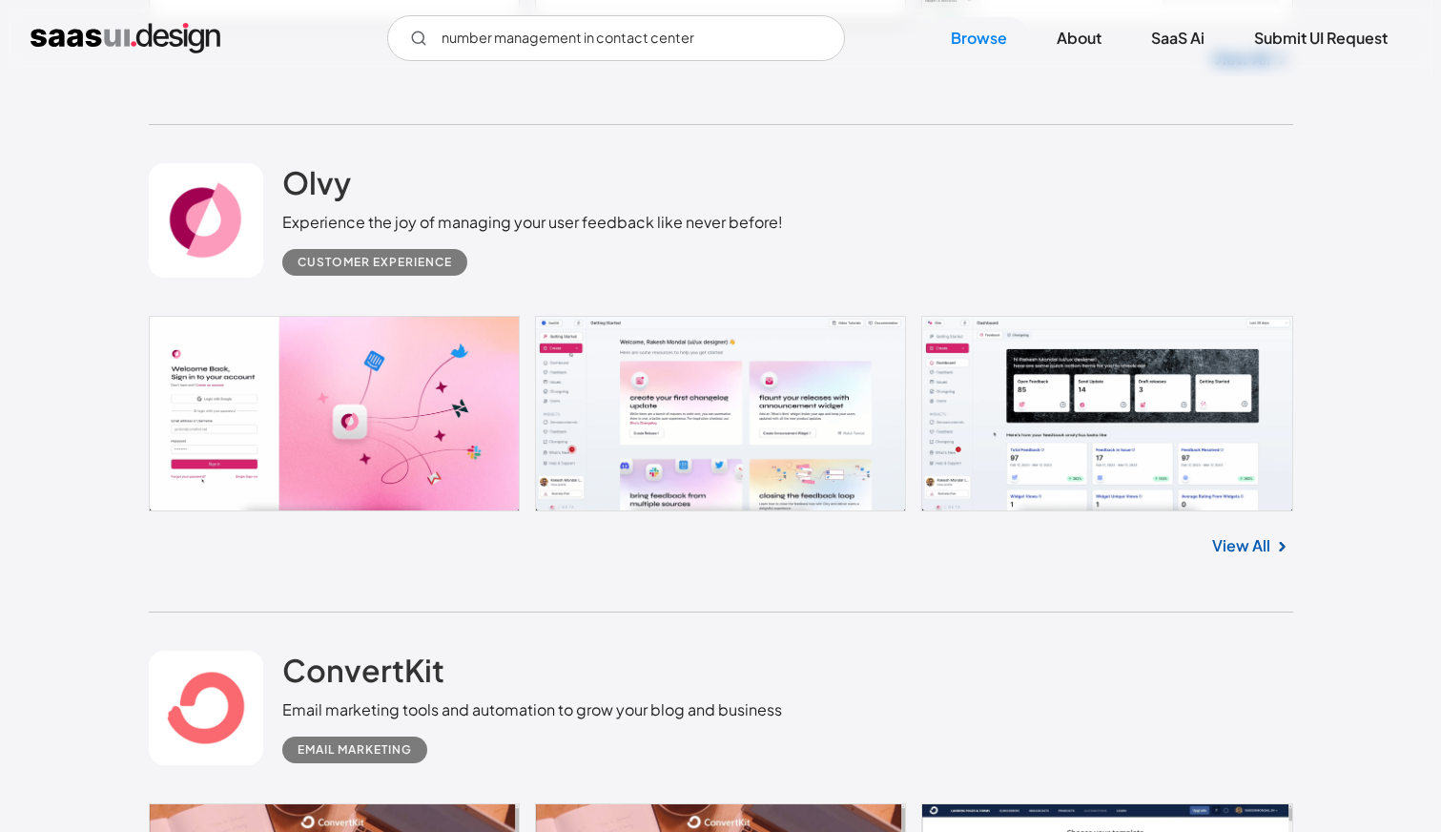
scroll to position [21841, 0]
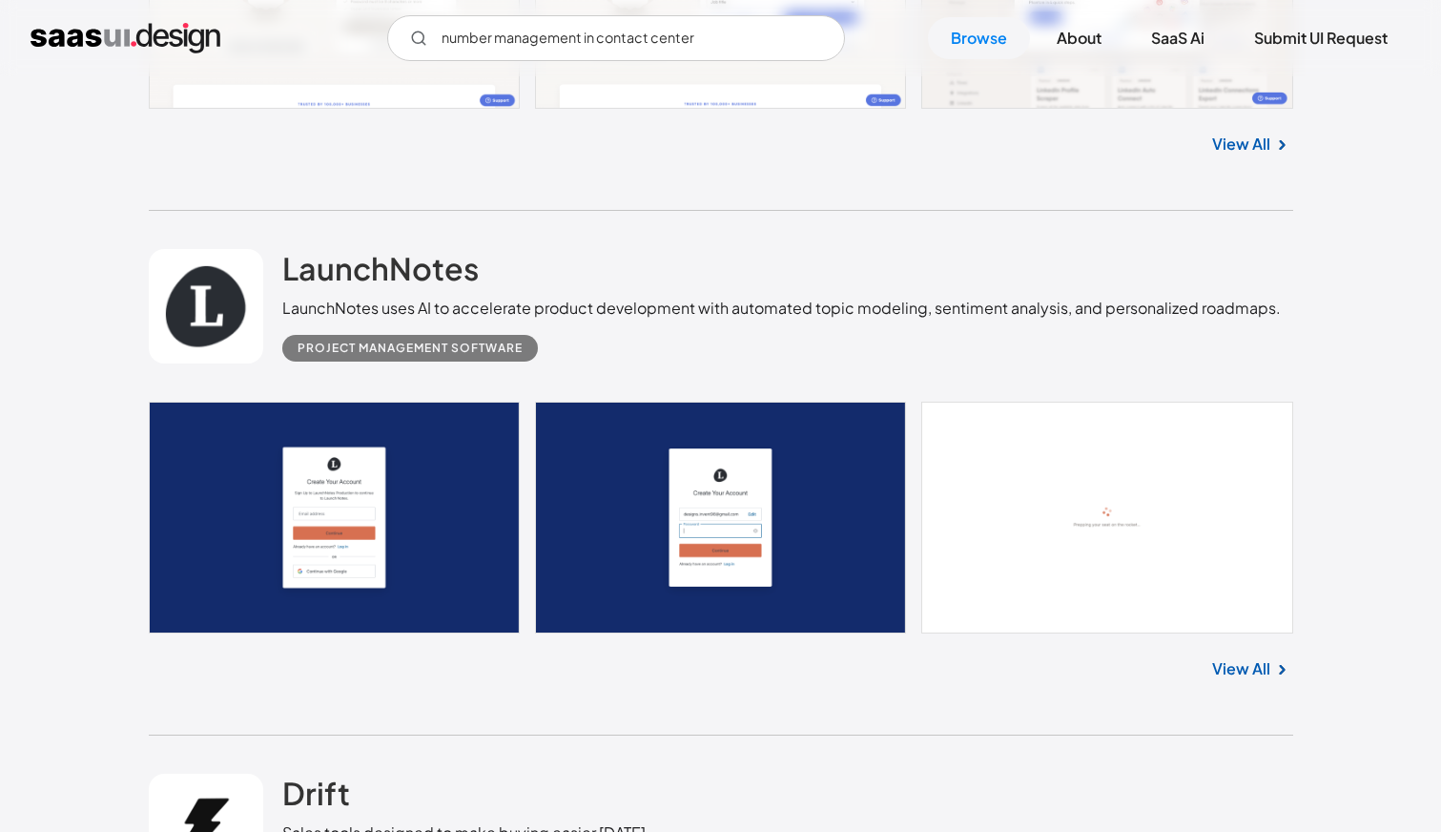
scroll to position [23749, 0]
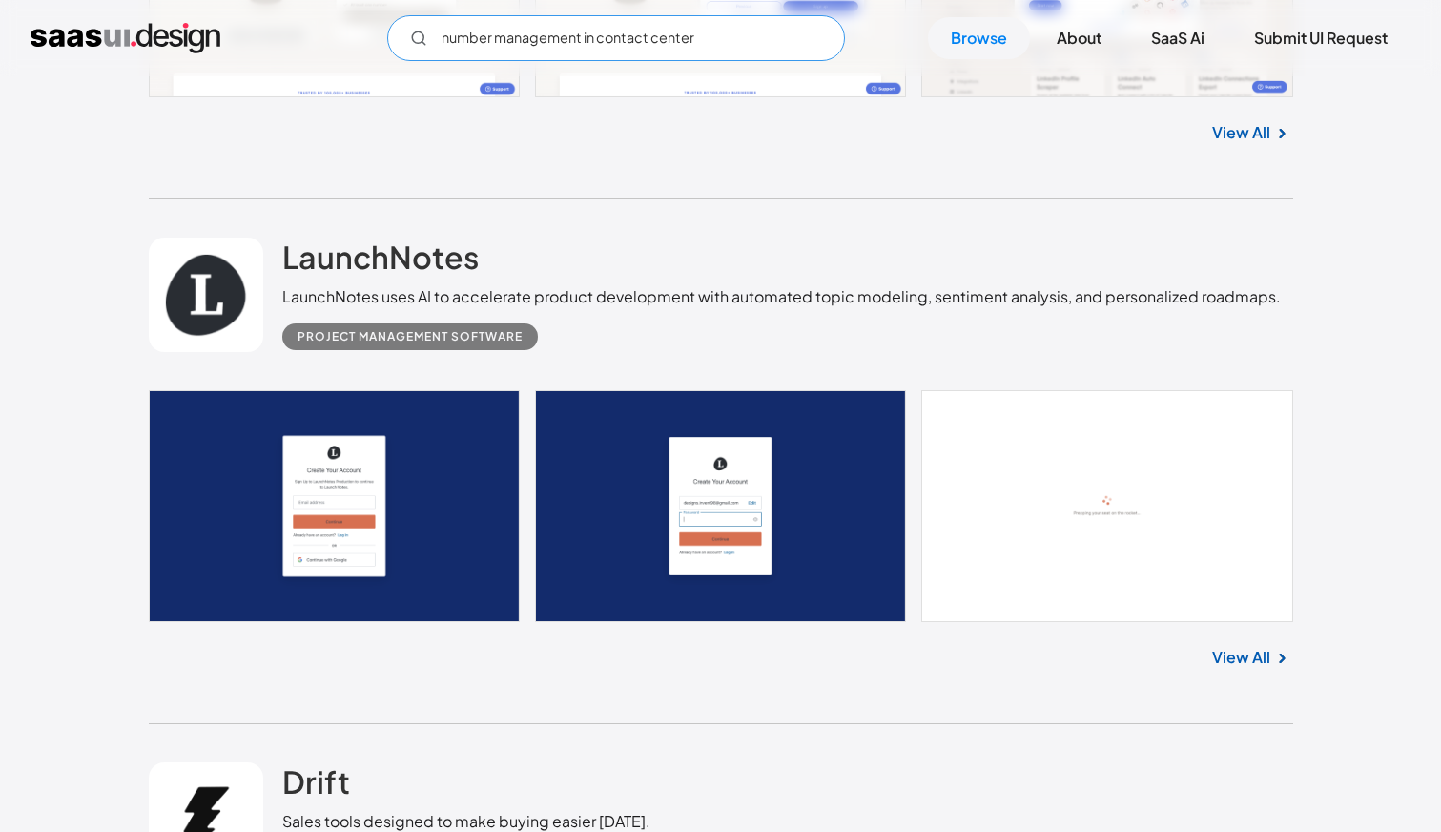
drag, startPoint x: 599, startPoint y: 39, endPoint x: 391, endPoint y: 31, distance: 208.1
click at [391, 31] on input "number management in contact center" at bounding box center [616, 38] width 458 height 46
click at [597, 42] on input "contact center" at bounding box center [616, 38] width 458 height 46
click at [414, 35] on icon "Email Form" at bounding box center [418, 38] width 17 height 17
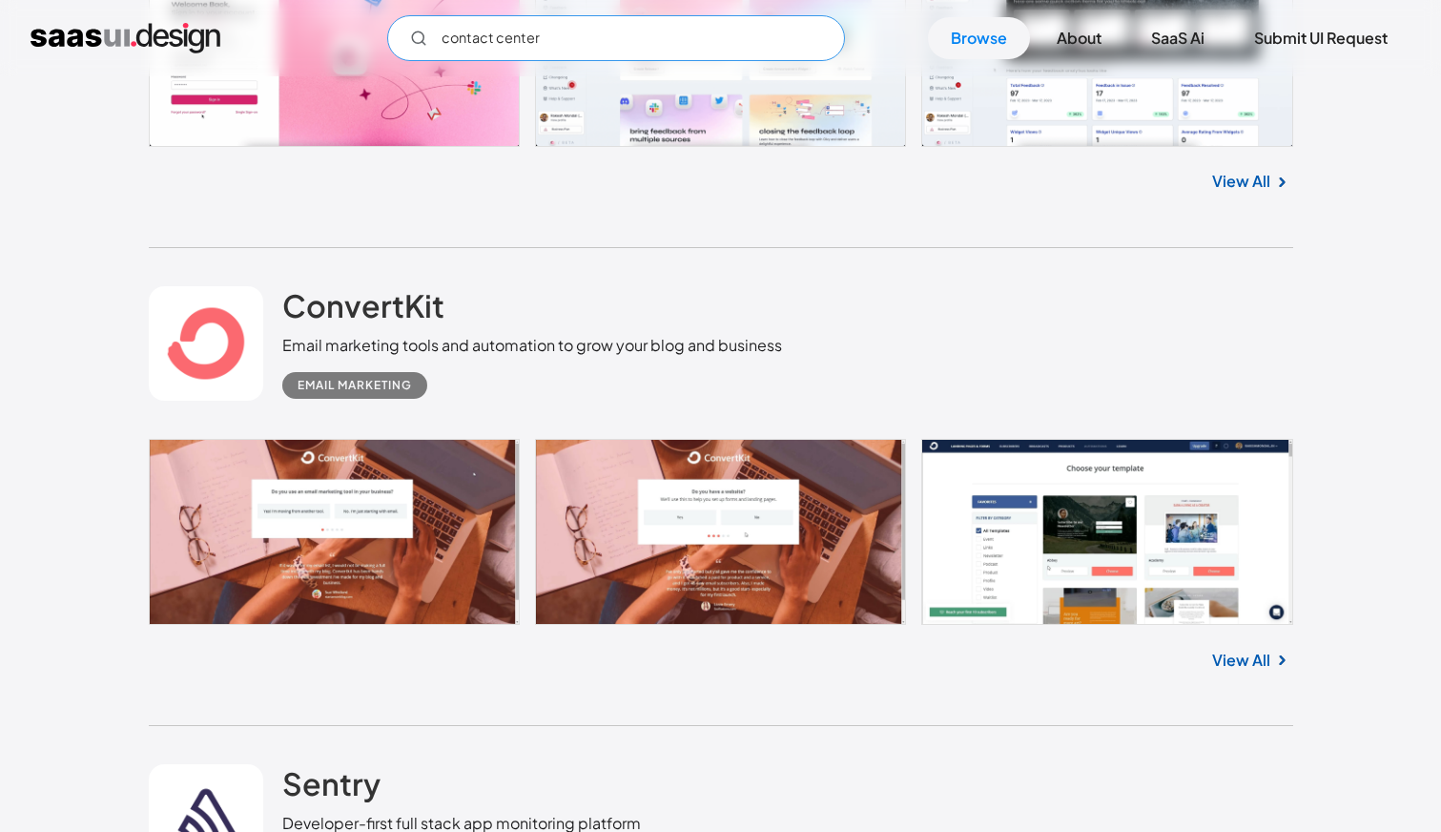
scroll to position [22175, 0]
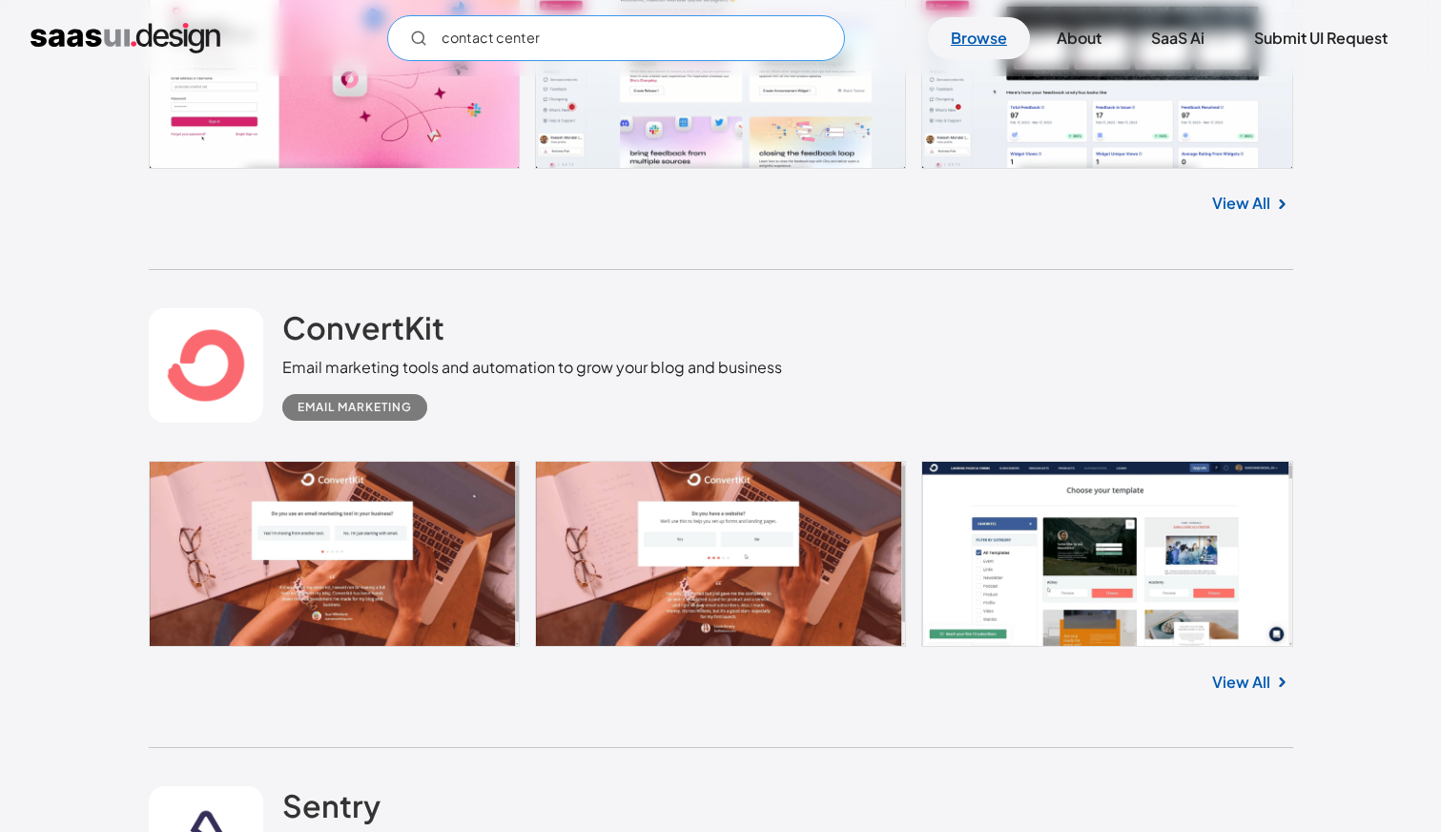
type input "contact center"
click at [1016, 25] on link "Browse" at bounding box center [979, 38] width 102 height 42
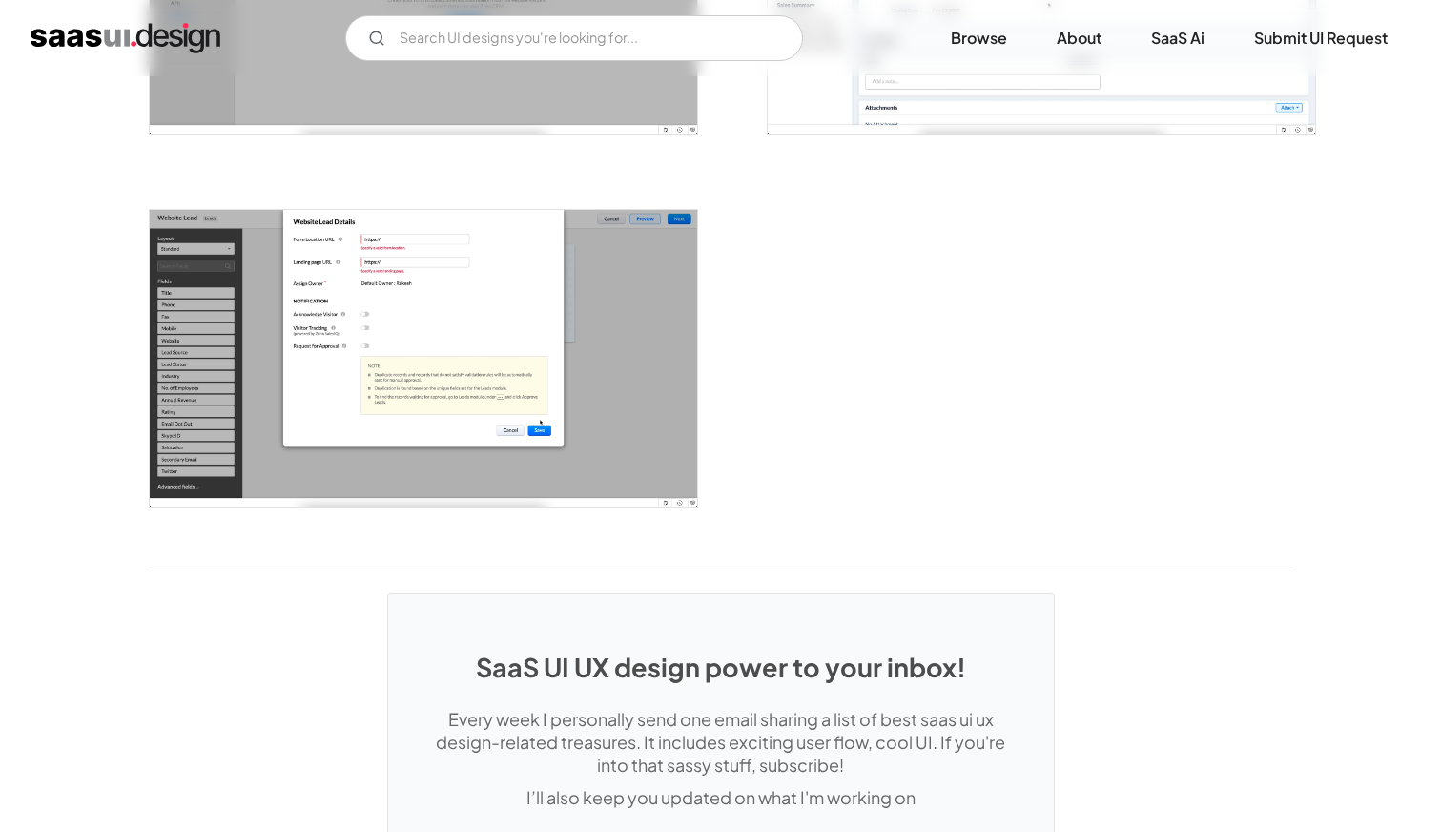
scroll to position [2469, 0]
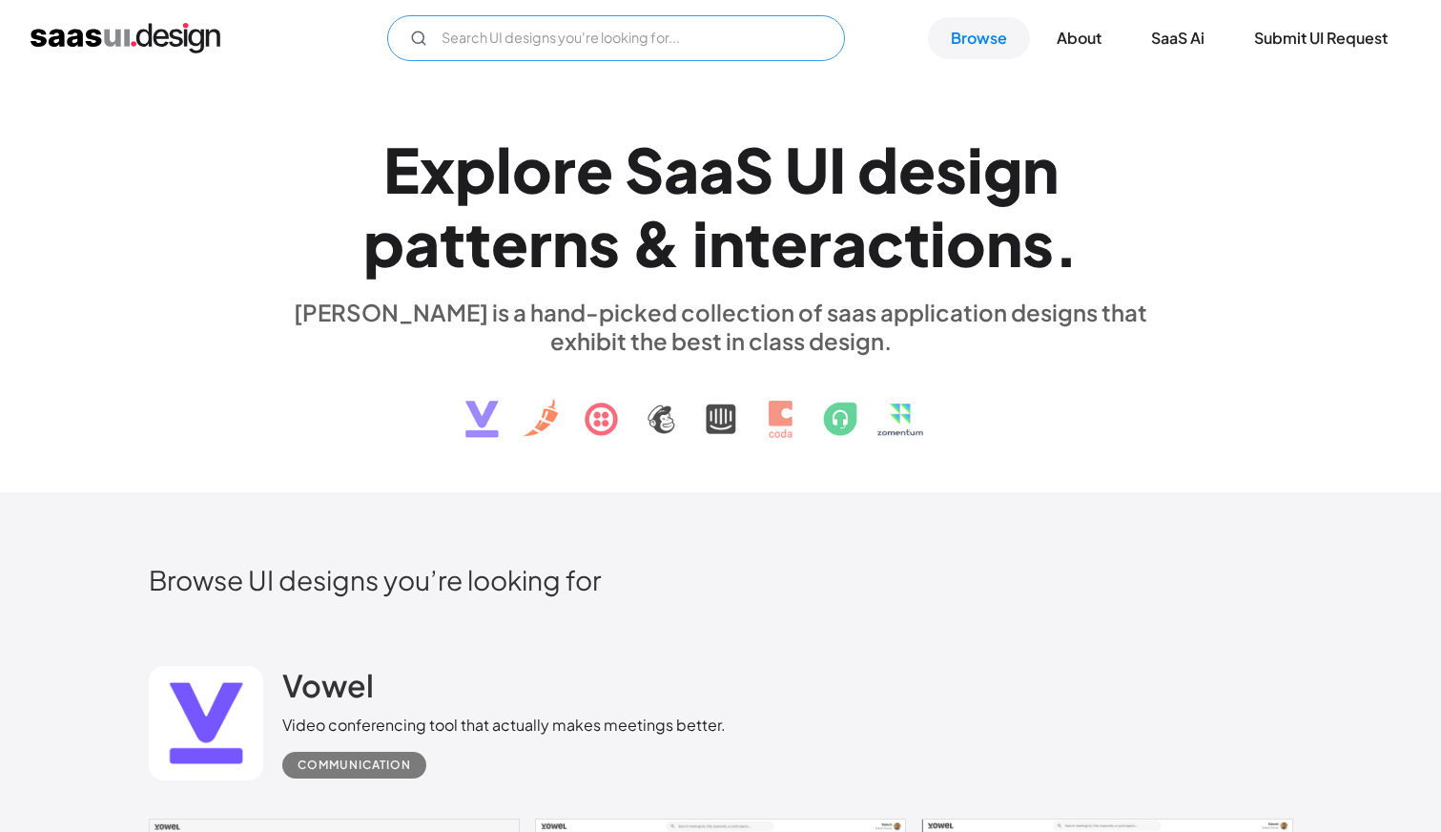
click at [616, 38] on input "Email Form" at bounding box center [616, 38] width 458 height 46
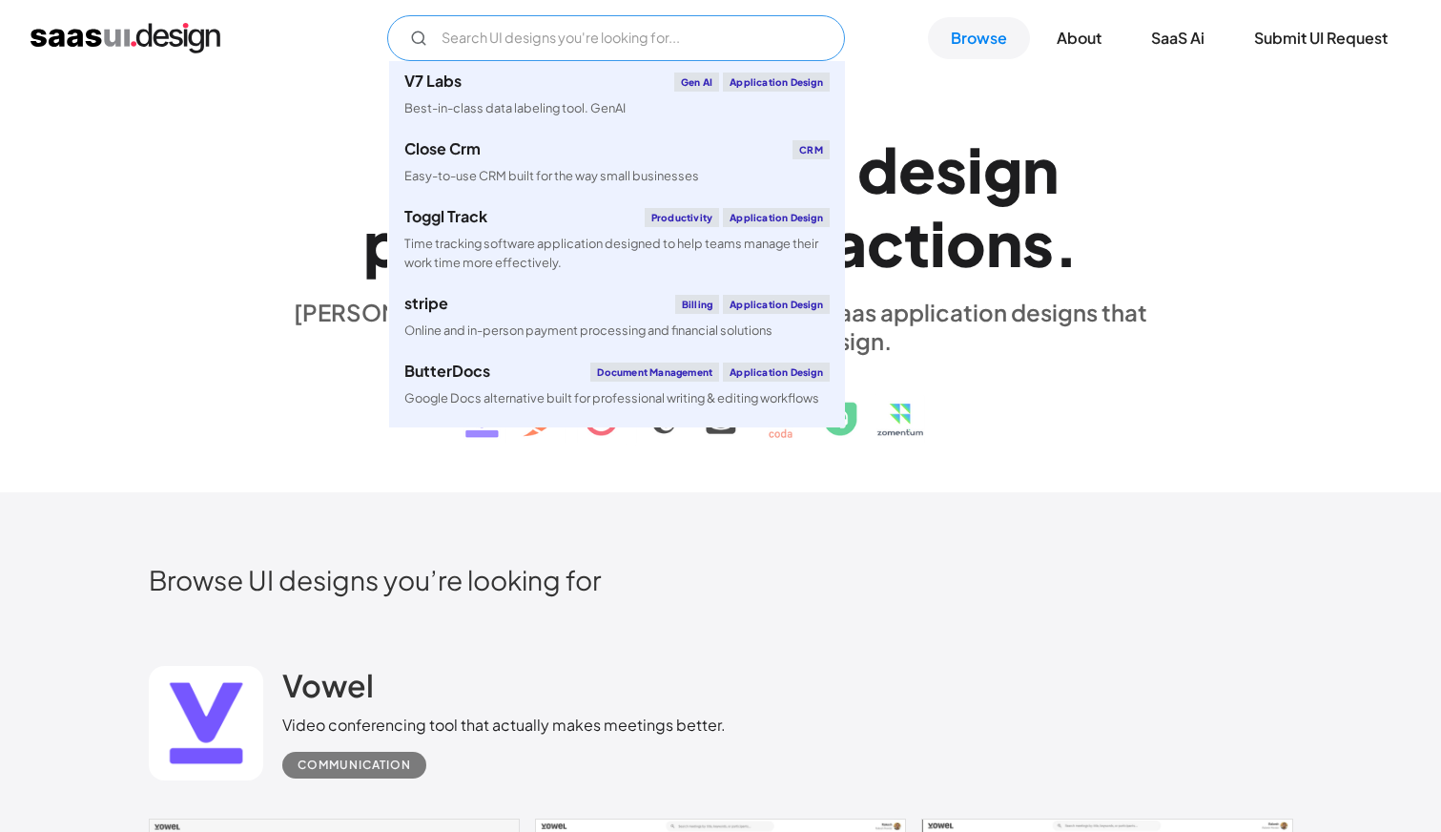
type input "s"
paste input "number management in"
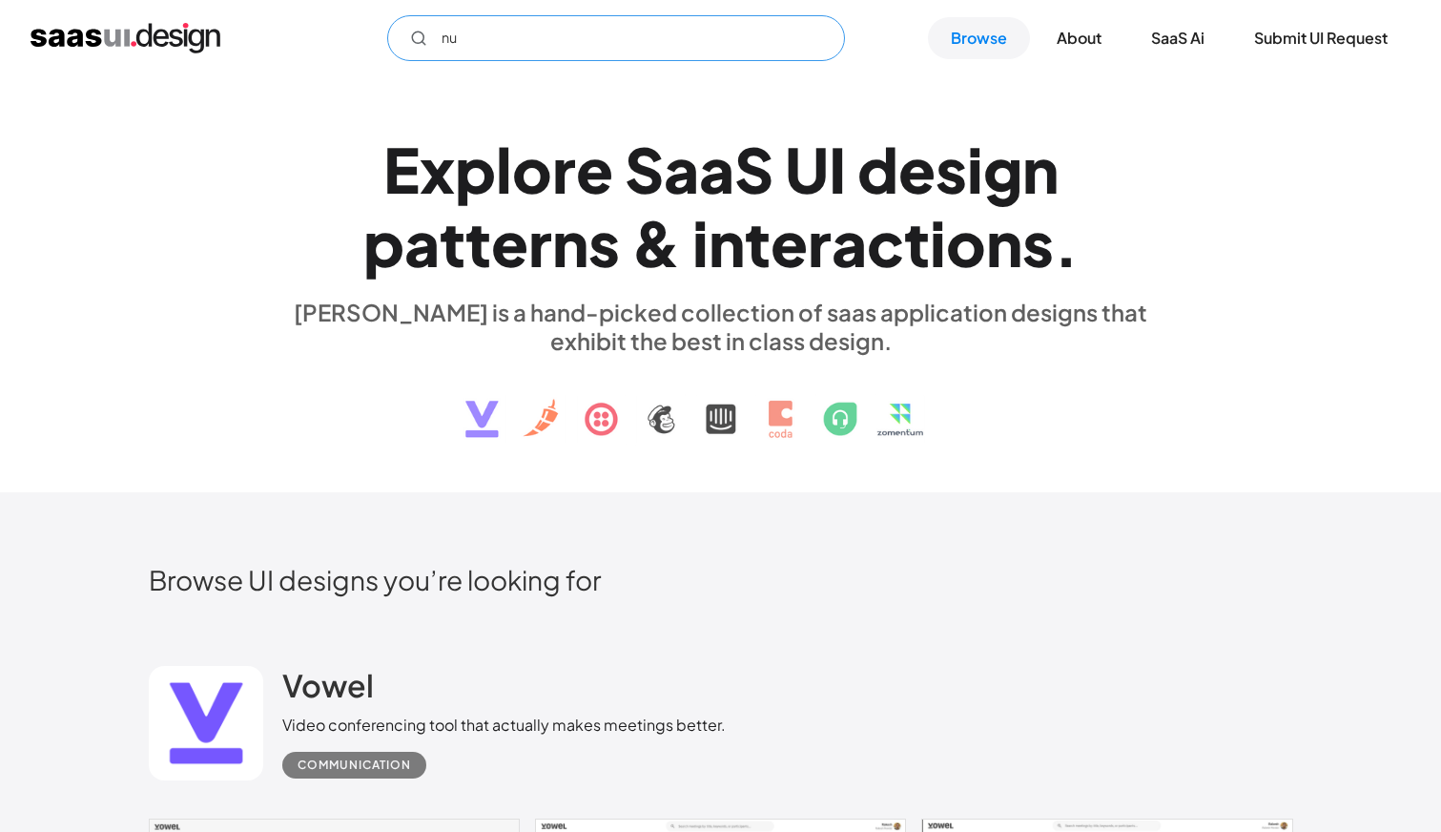
type input "n"
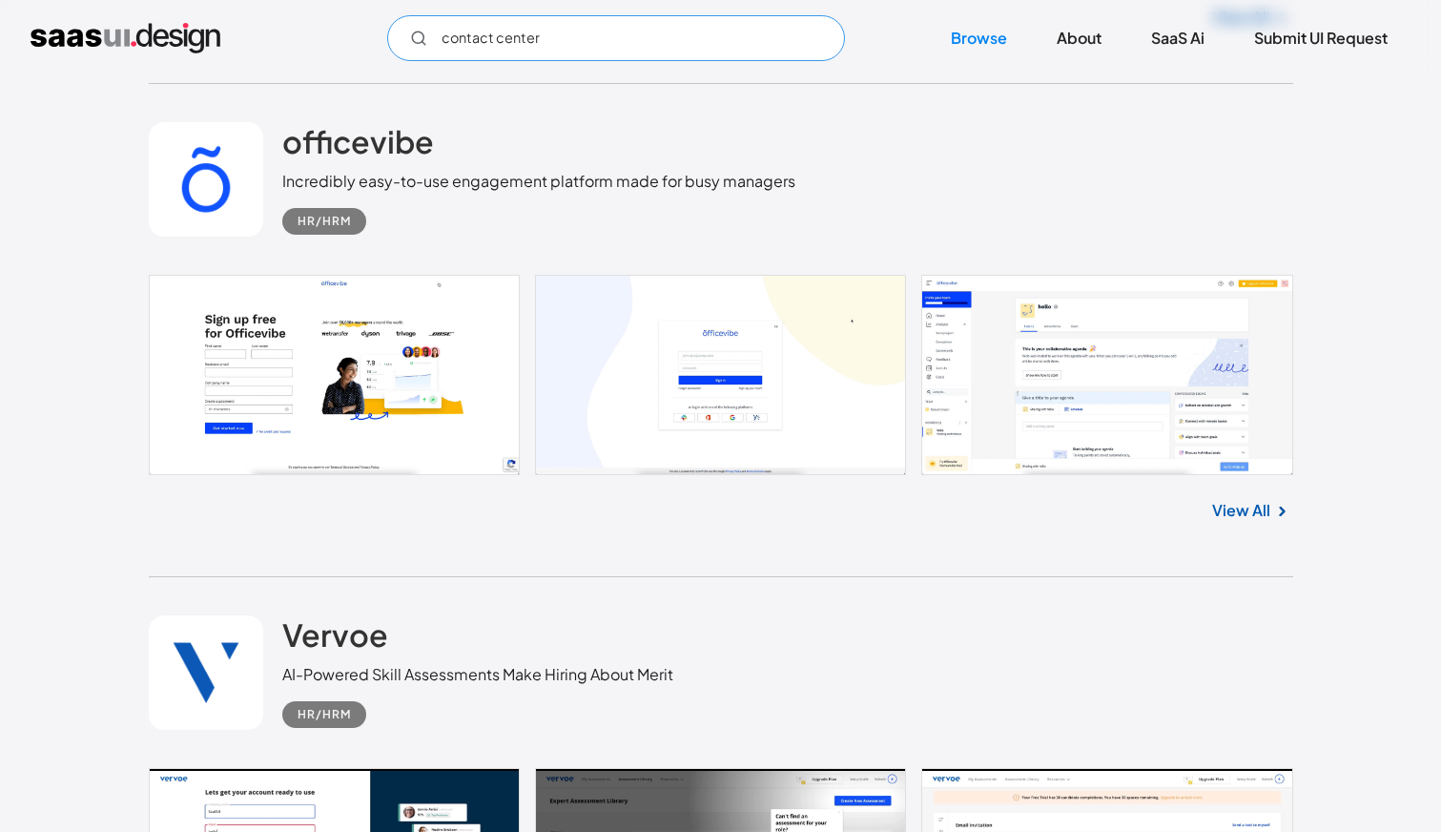
scroll to position [1533, 0]
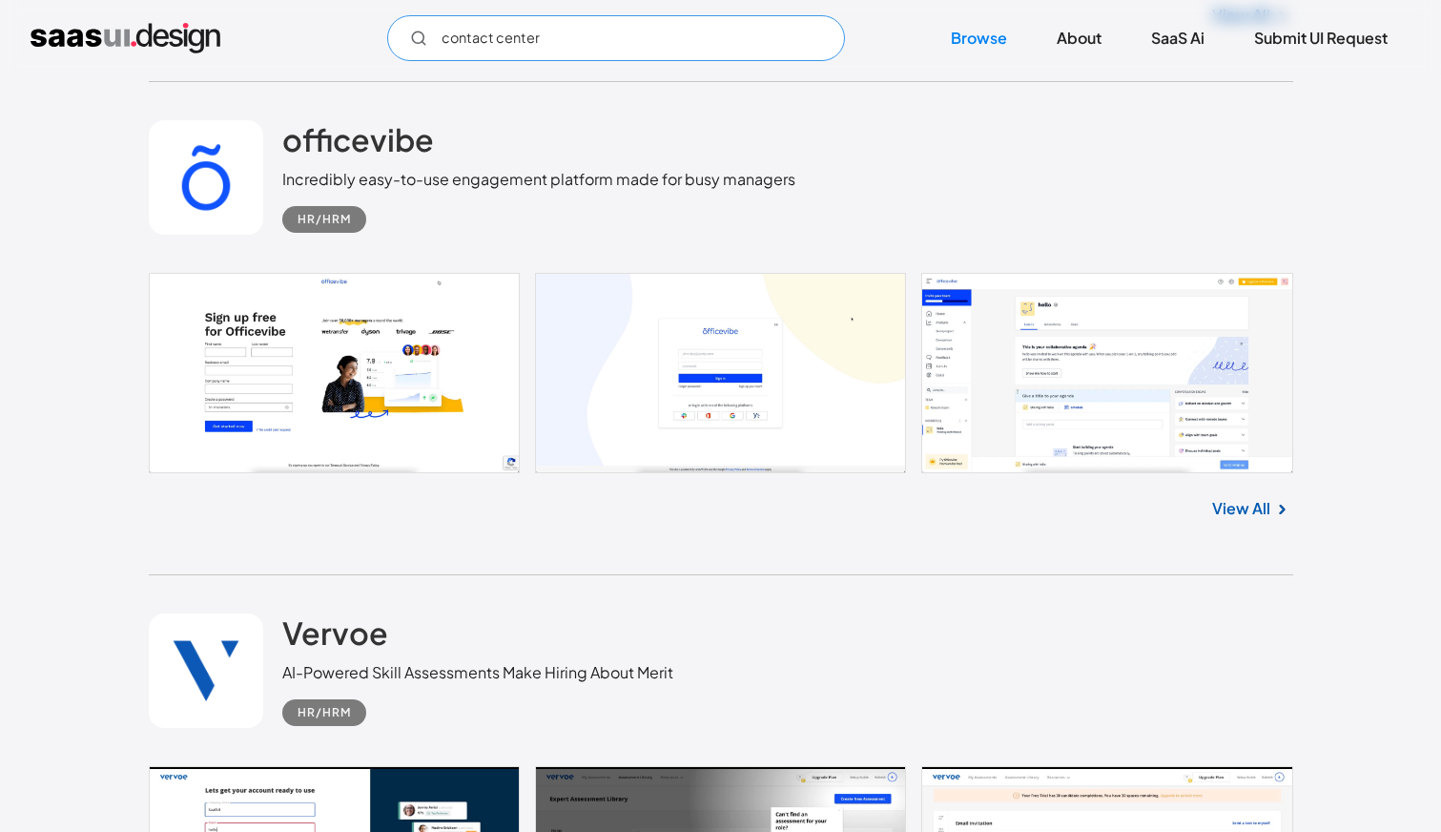
type input "contact center"
click at [898, 541] on div "officevibe Incredibly easy-to-use engagement platform made for busy managers HR…" at bounding box center [721, 328] width 1144 height 493
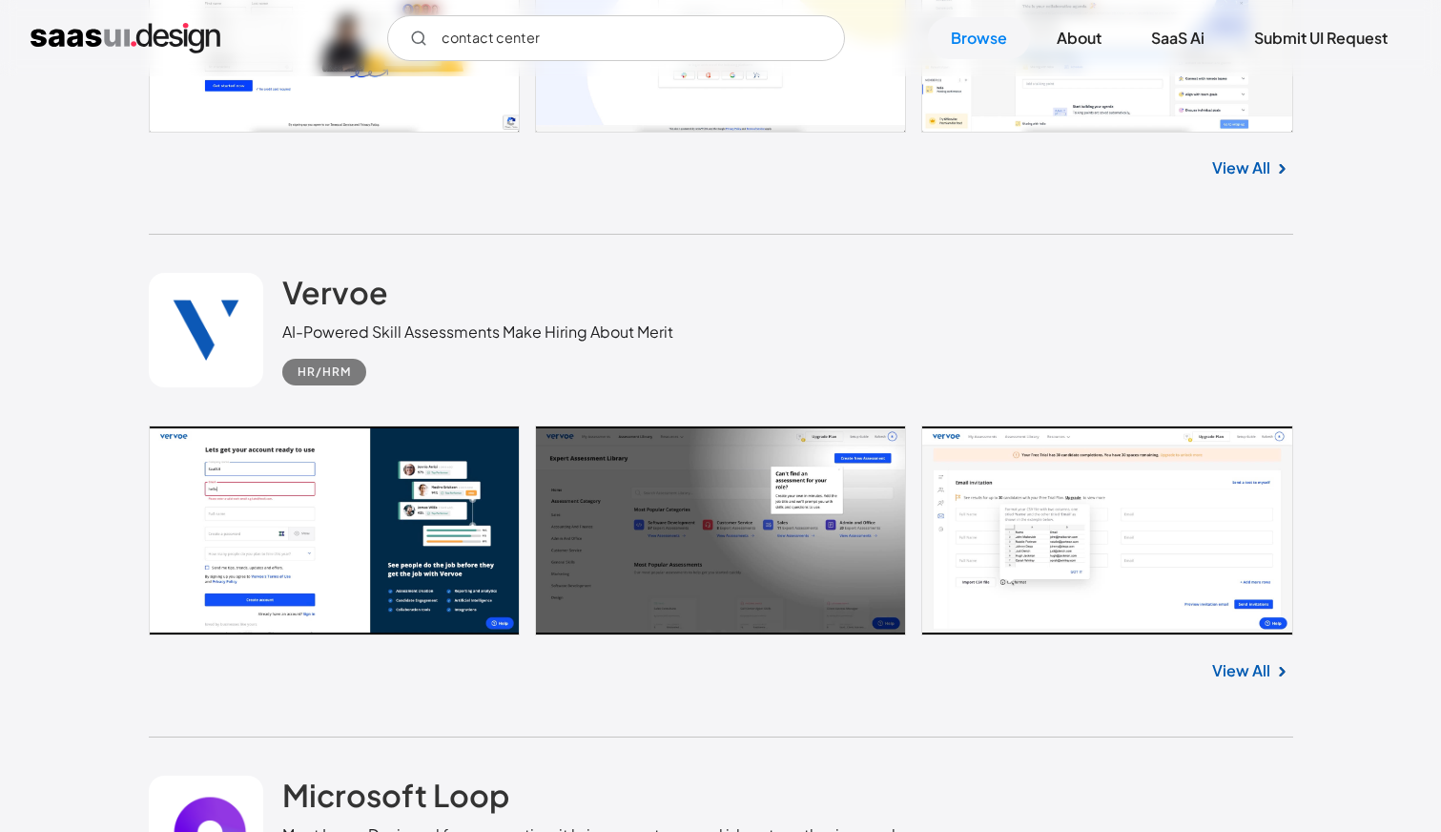
scroll to position [1864, 0]
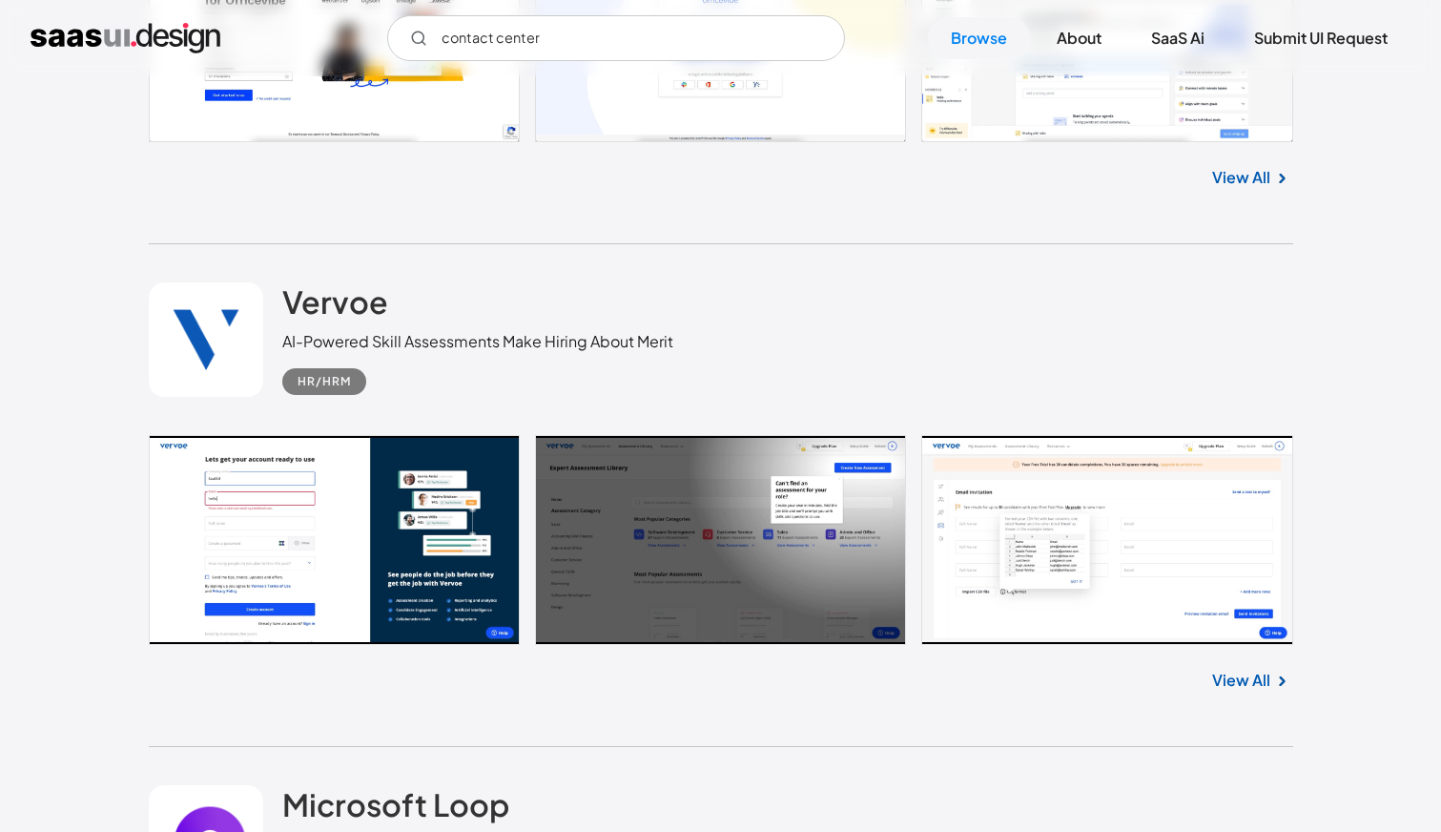
click at [912, 349] on div "Vervoe AI-Powered Skill Assessments Make Hiring About Merit HR/HRM" at bounding box center [721, 339] width 1144 height 191
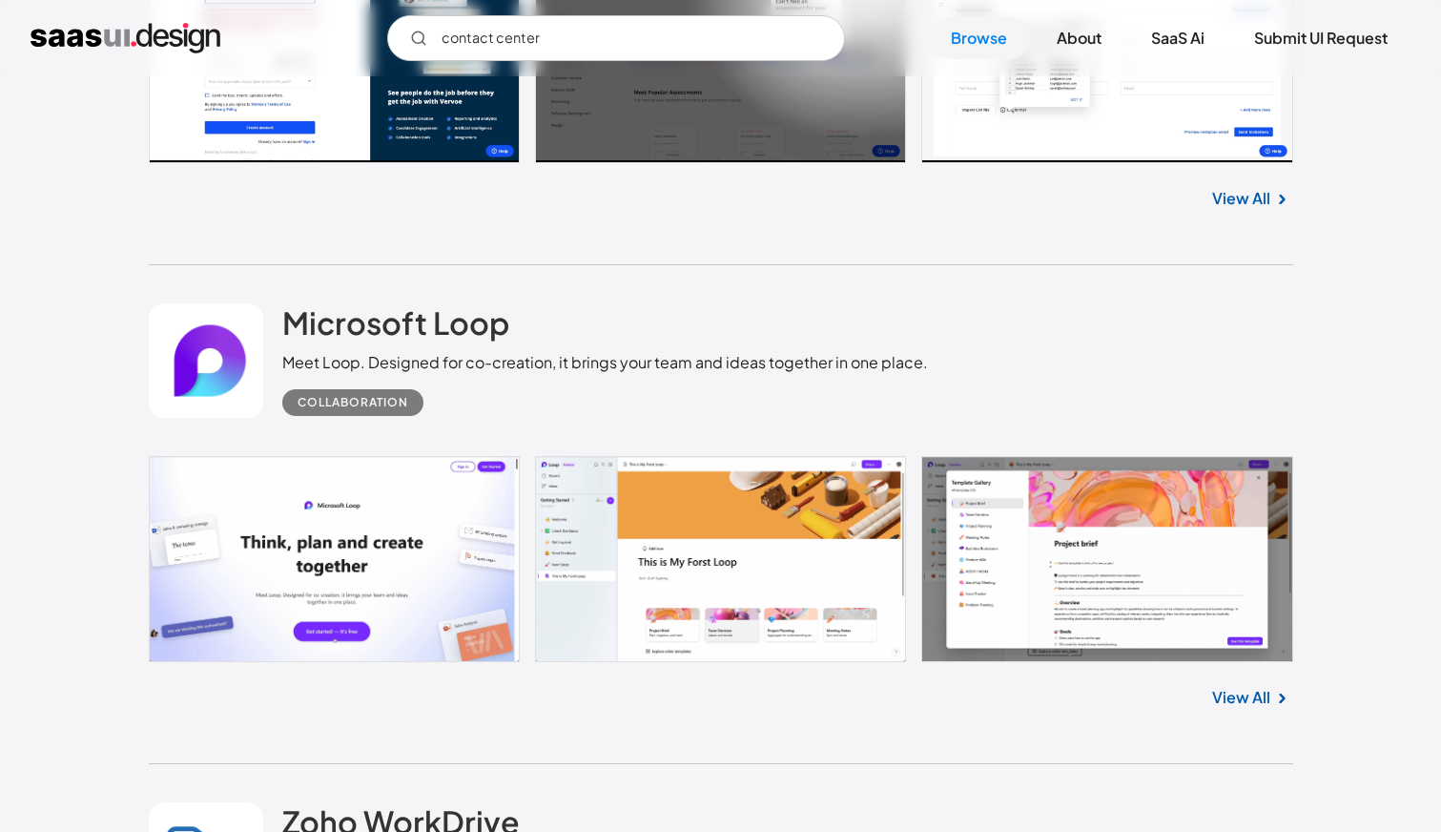
click at [912, 349] on div "Microsoft Loop Meet Loop. Designed for co-creation, it brings your team and ide…" at bounding box center [605, 359] width 646 height 113
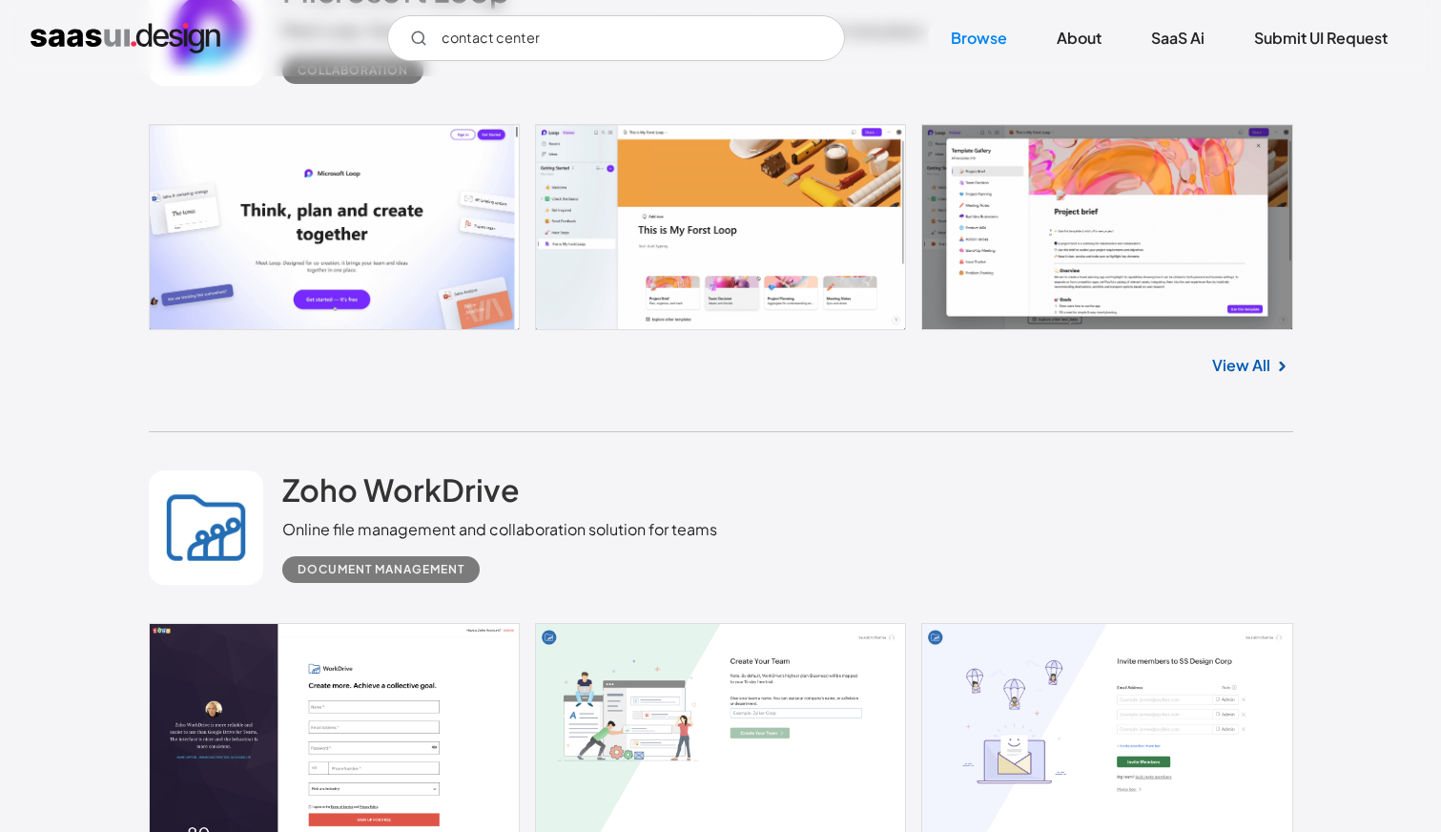
scroll to position [2685, 0]
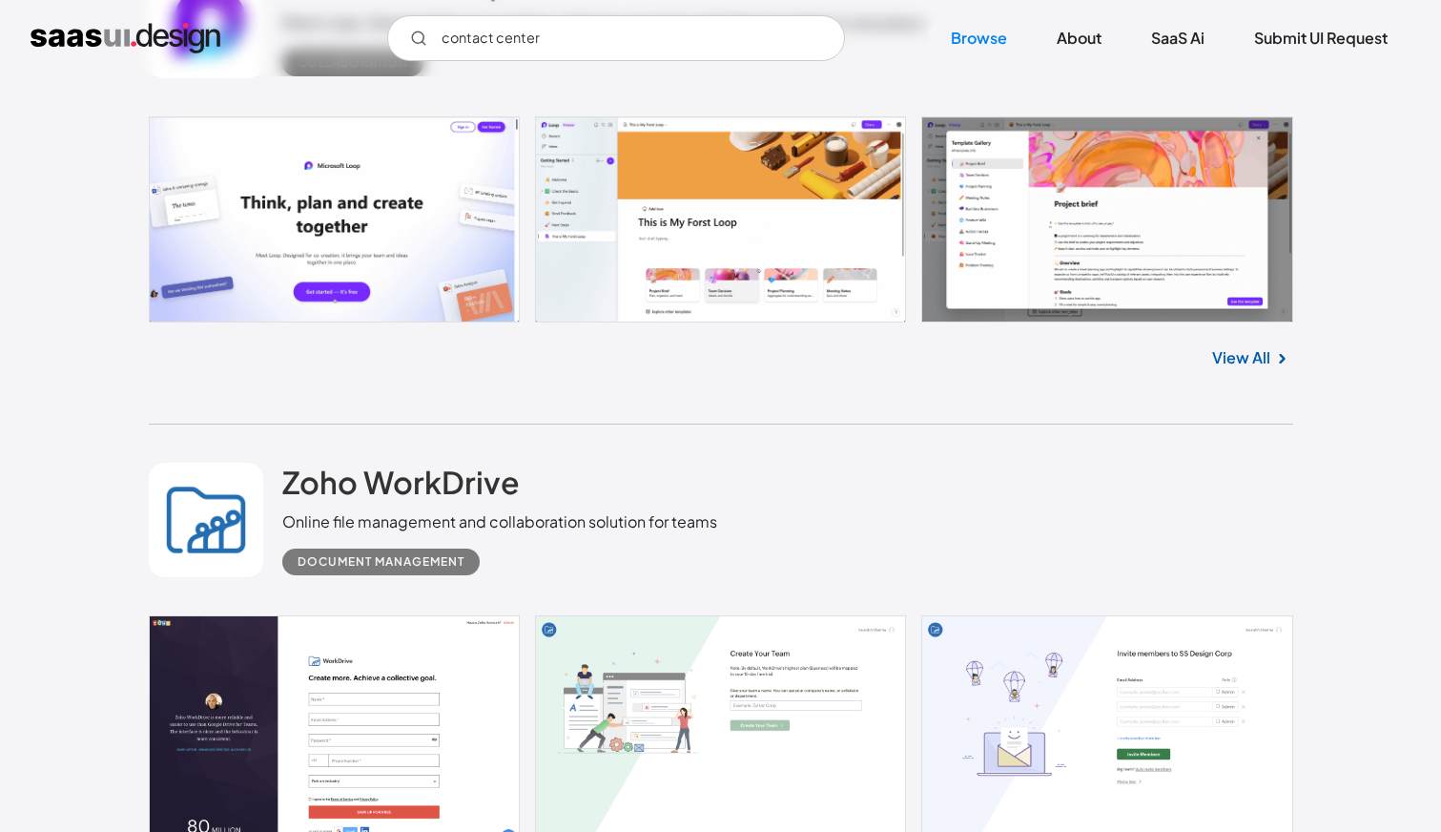
click at [910, 361] on div "View All" at bounding box center [721, 353] width 1144 height 63
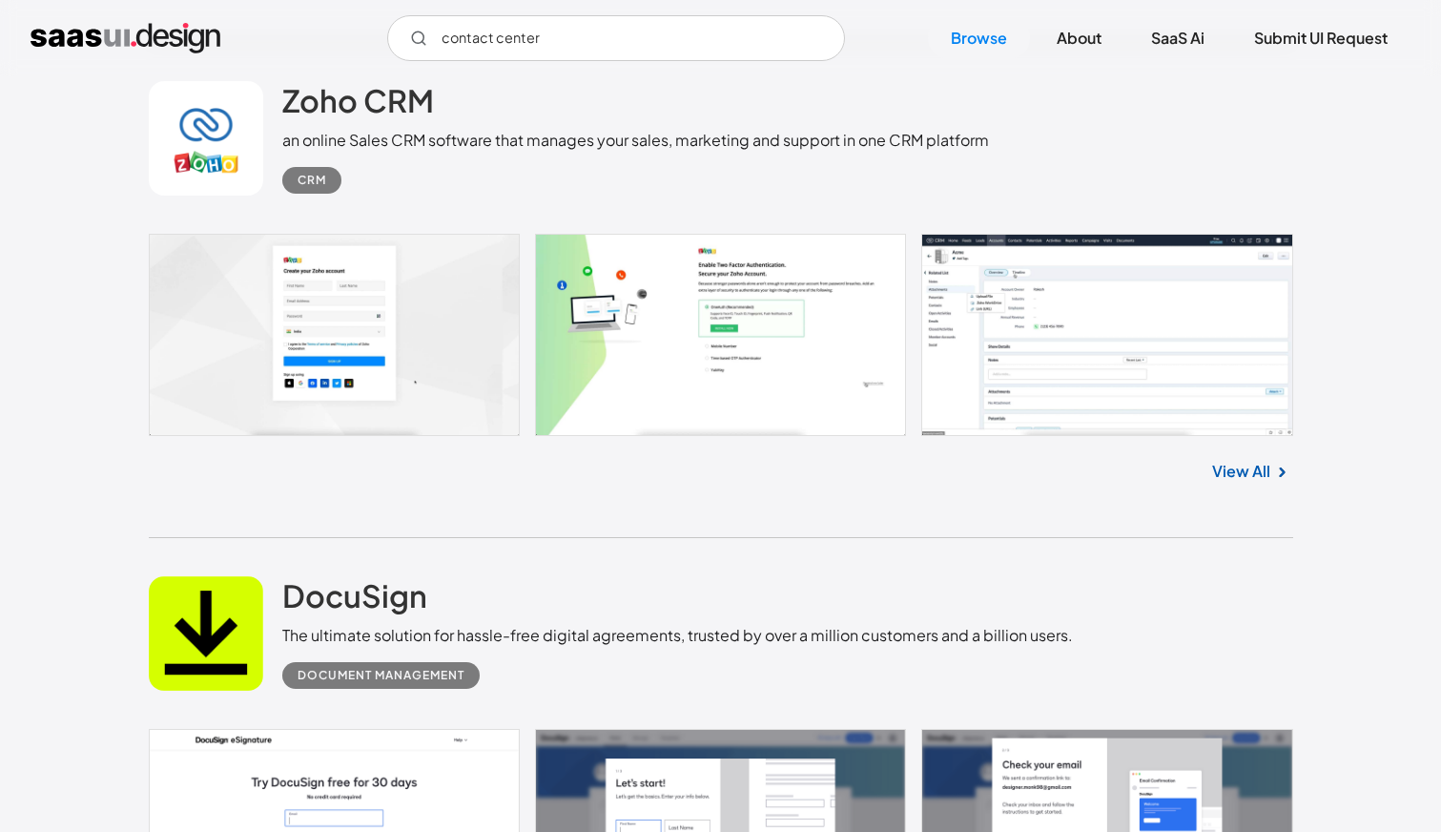
scroll to position [4133, 0]
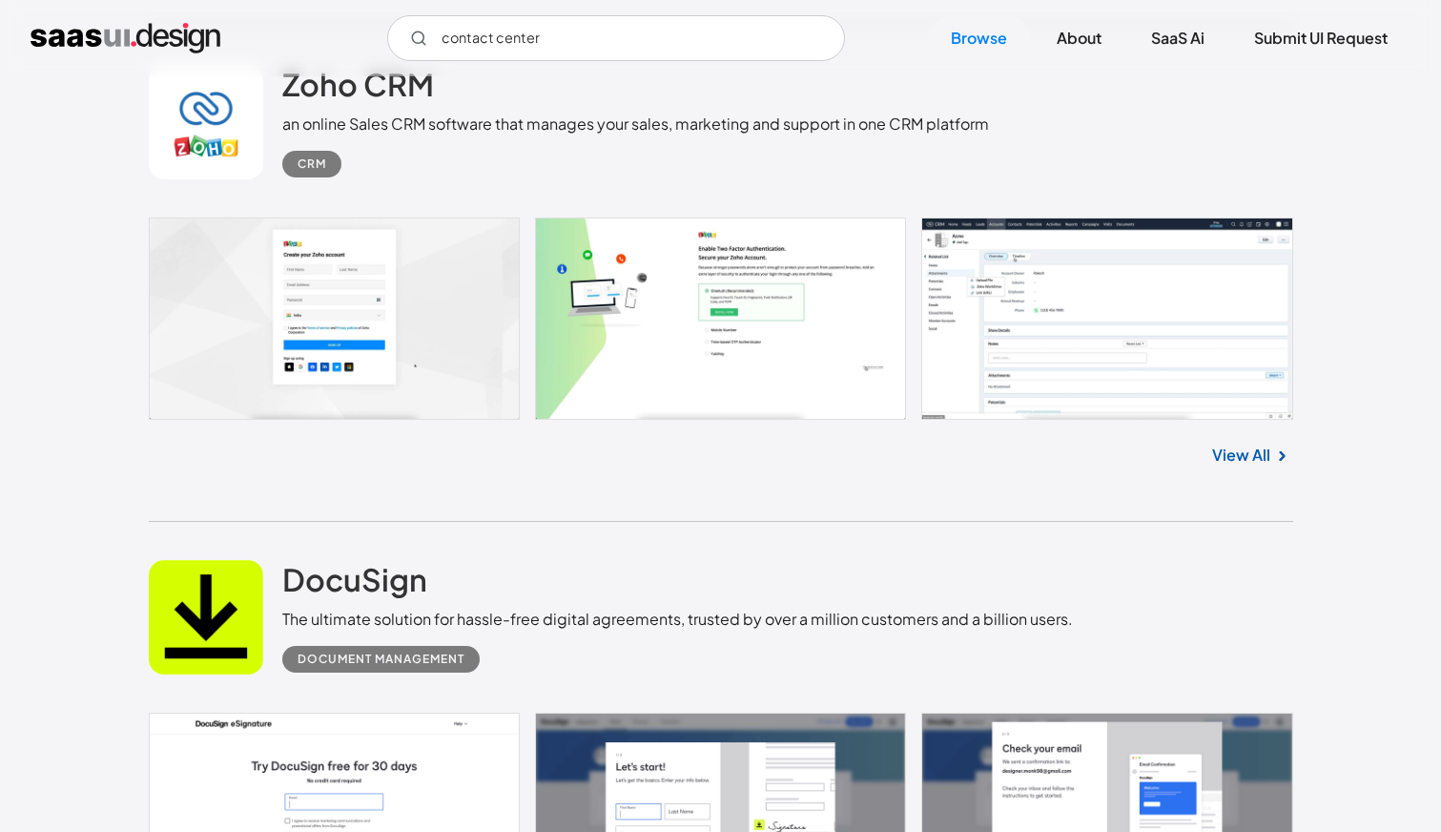
click at [1235, 455] on link "View All" at bounding box center [1241, 454] width 58 height 23
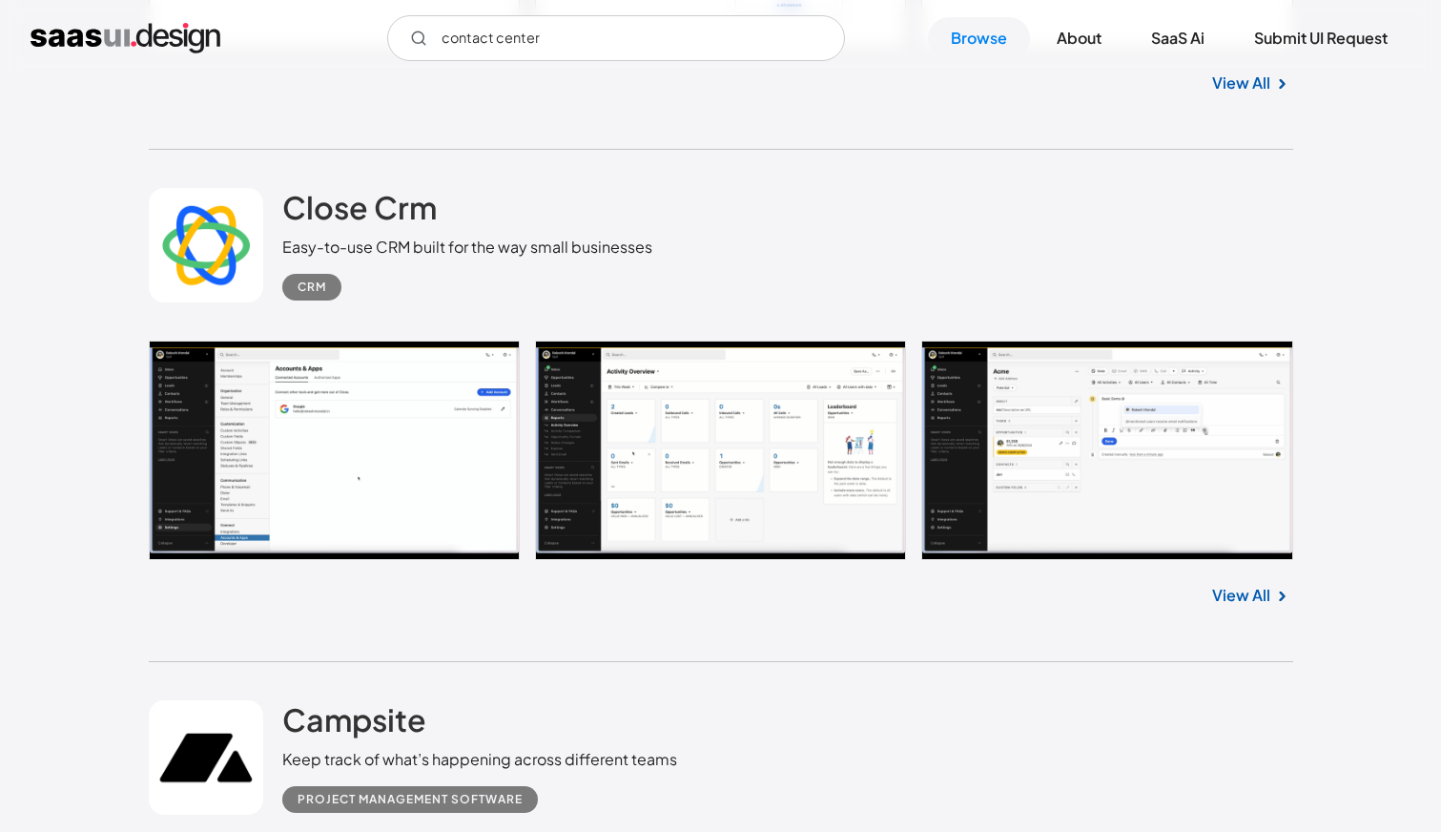
scroll to position [6057, 0]
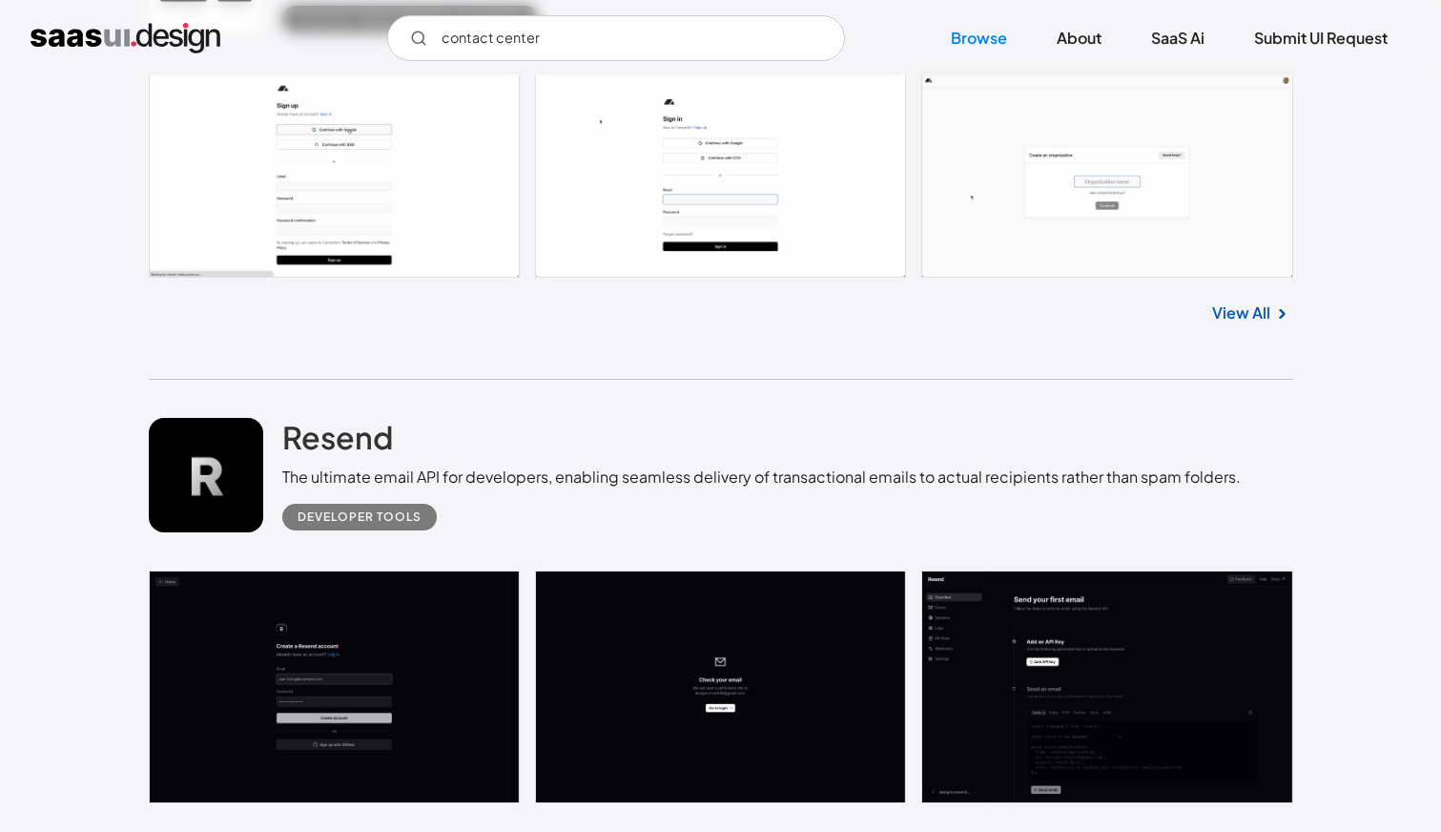
scroll to position [6859, 0]
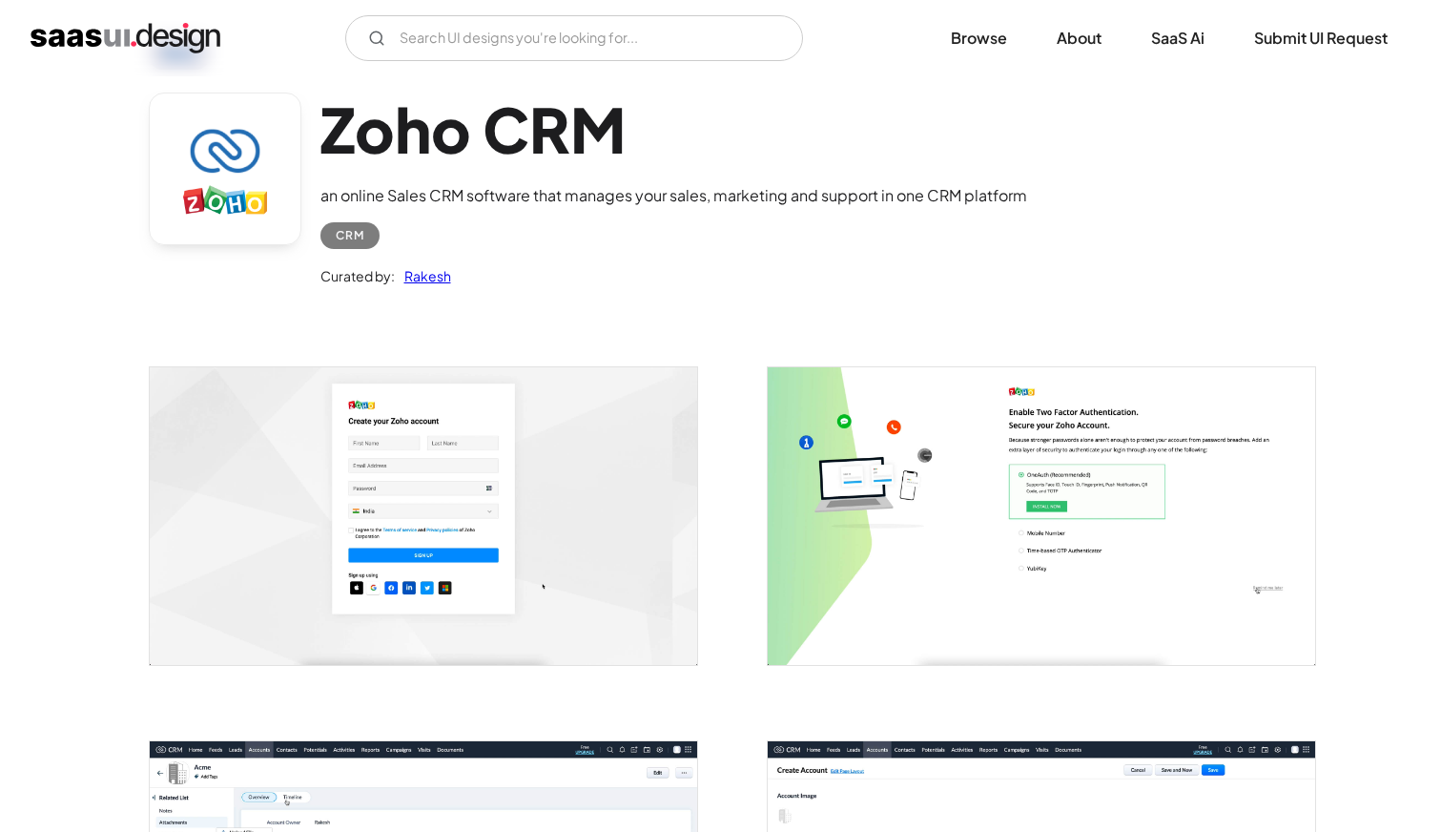
scroll to position [89, 0]
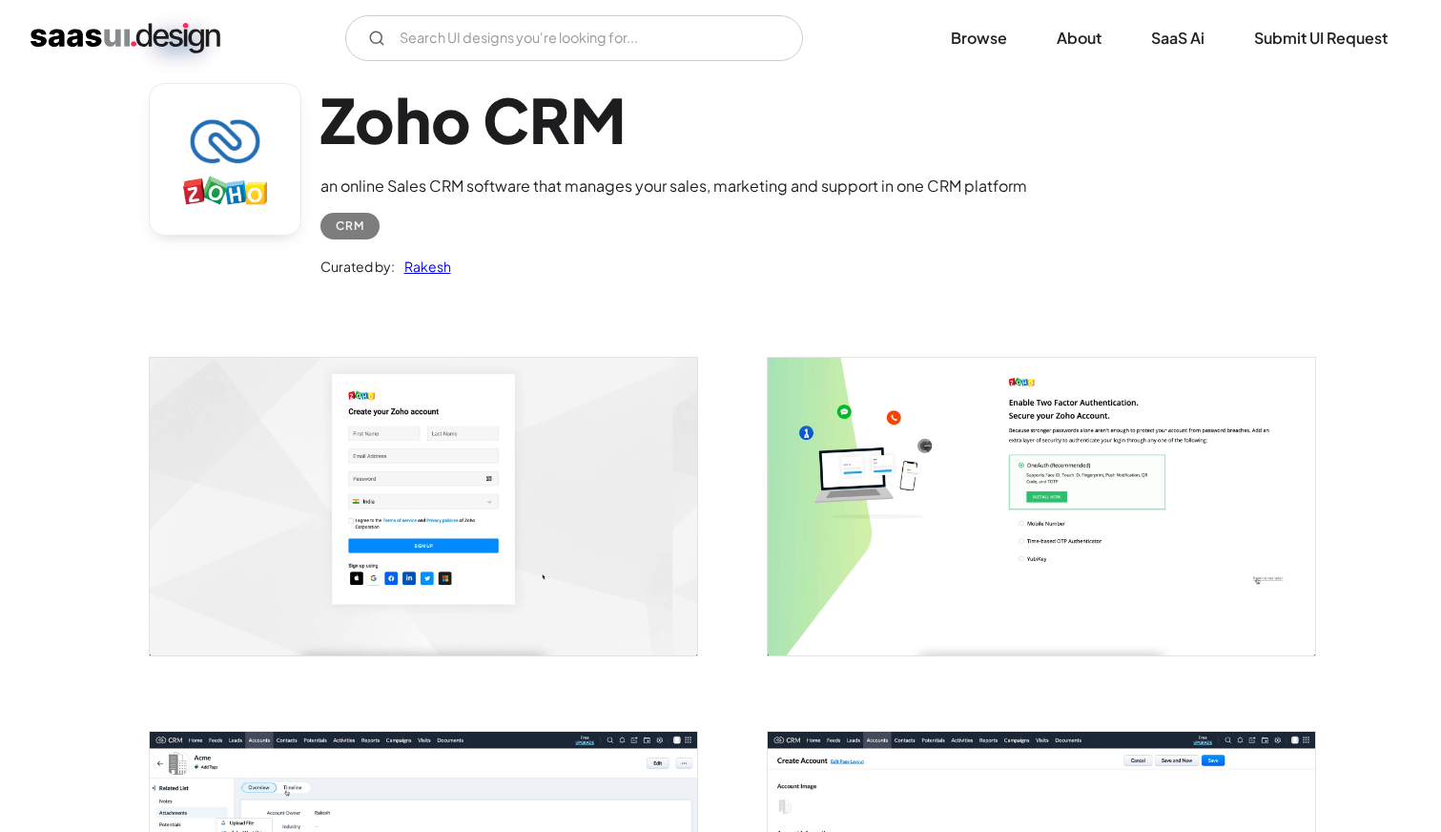
click at [358, 220] on div "CRM" at bounding box center [350, 226] width 29 height 23
